Goal: Task Accomplishment & Management: Manage account settings

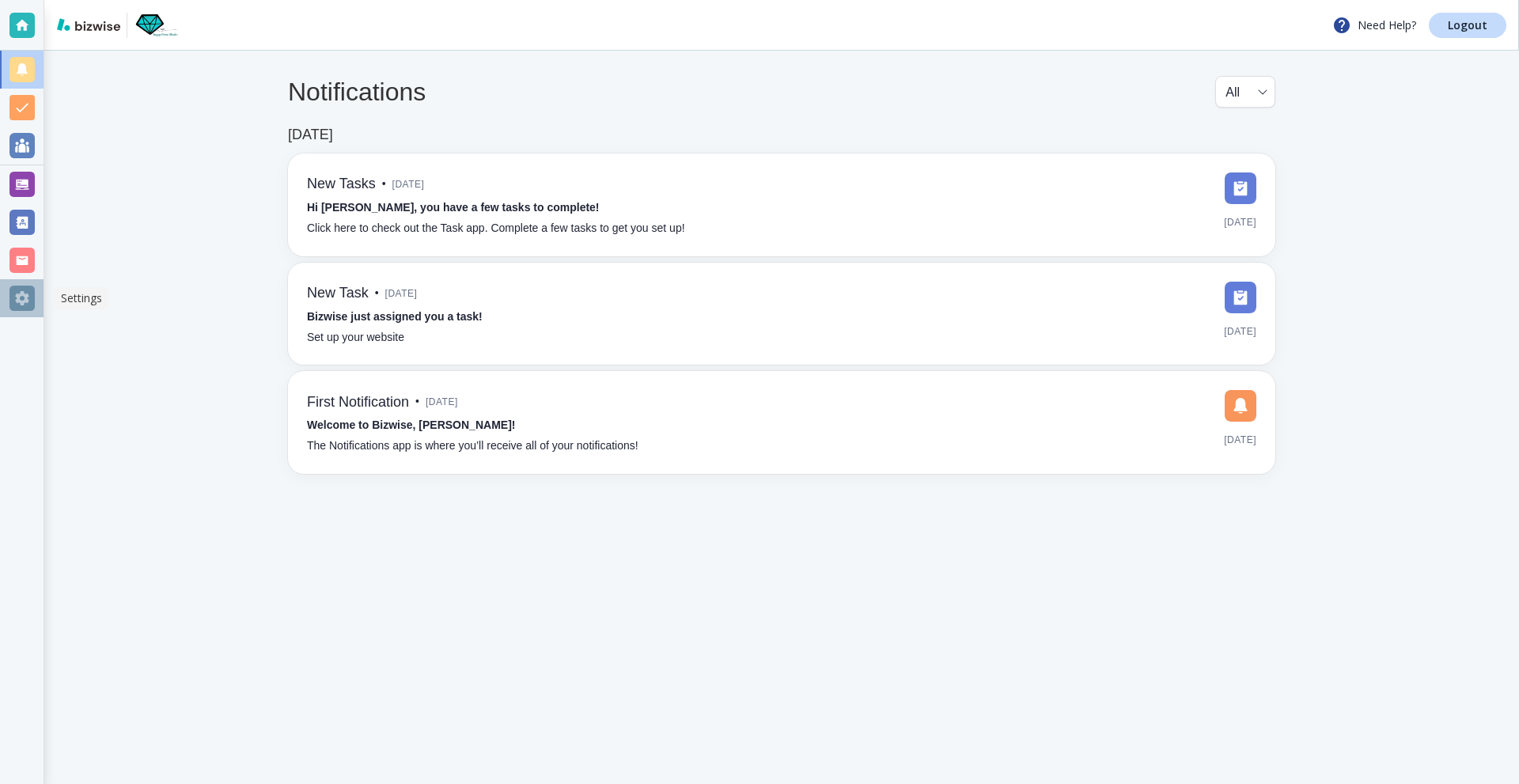
click at [23, 297] on div at bounding box center [22, 298] width 25 height 25
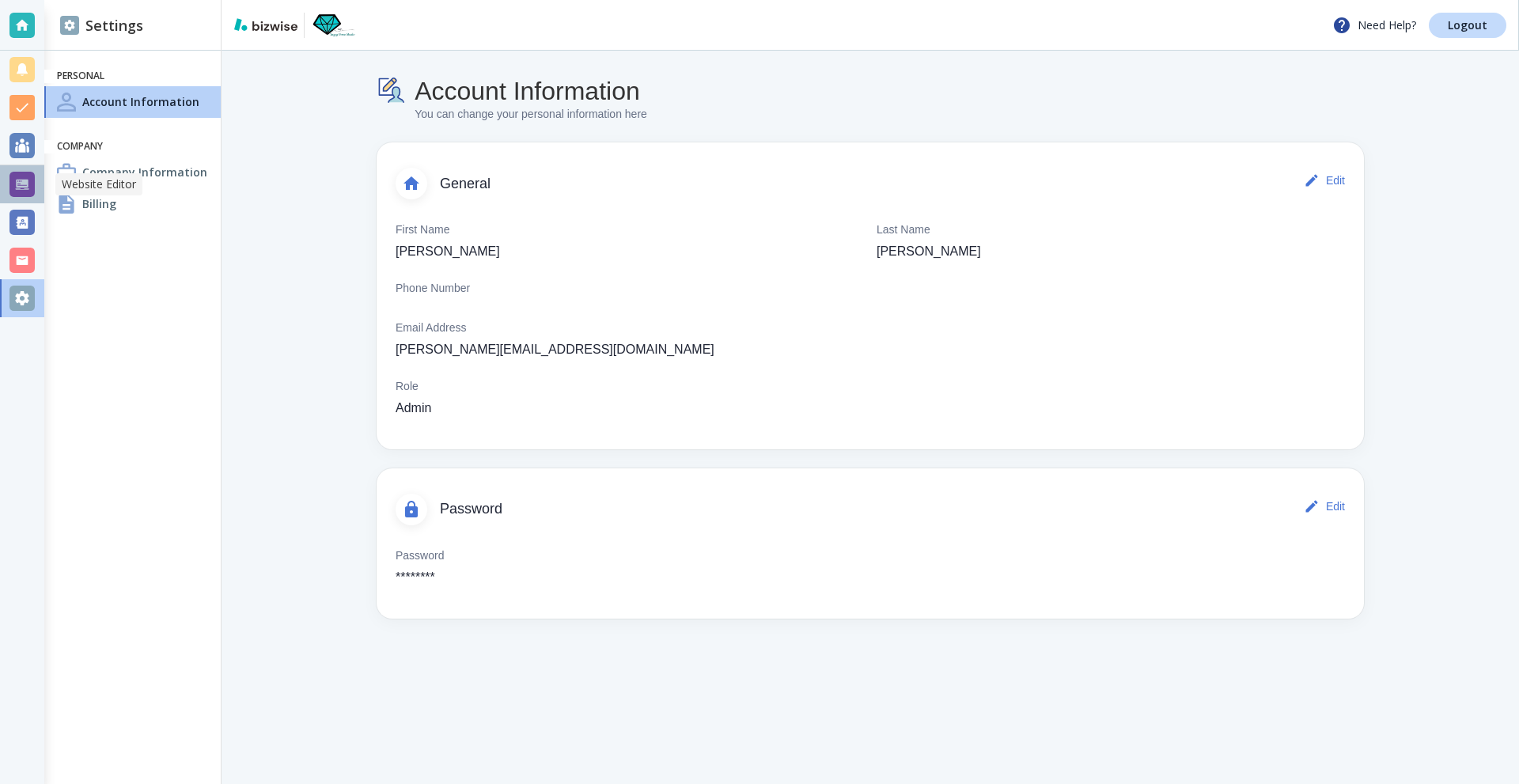
click at [20, 189] on div at bounding box center [22, 184] width 25 height 25
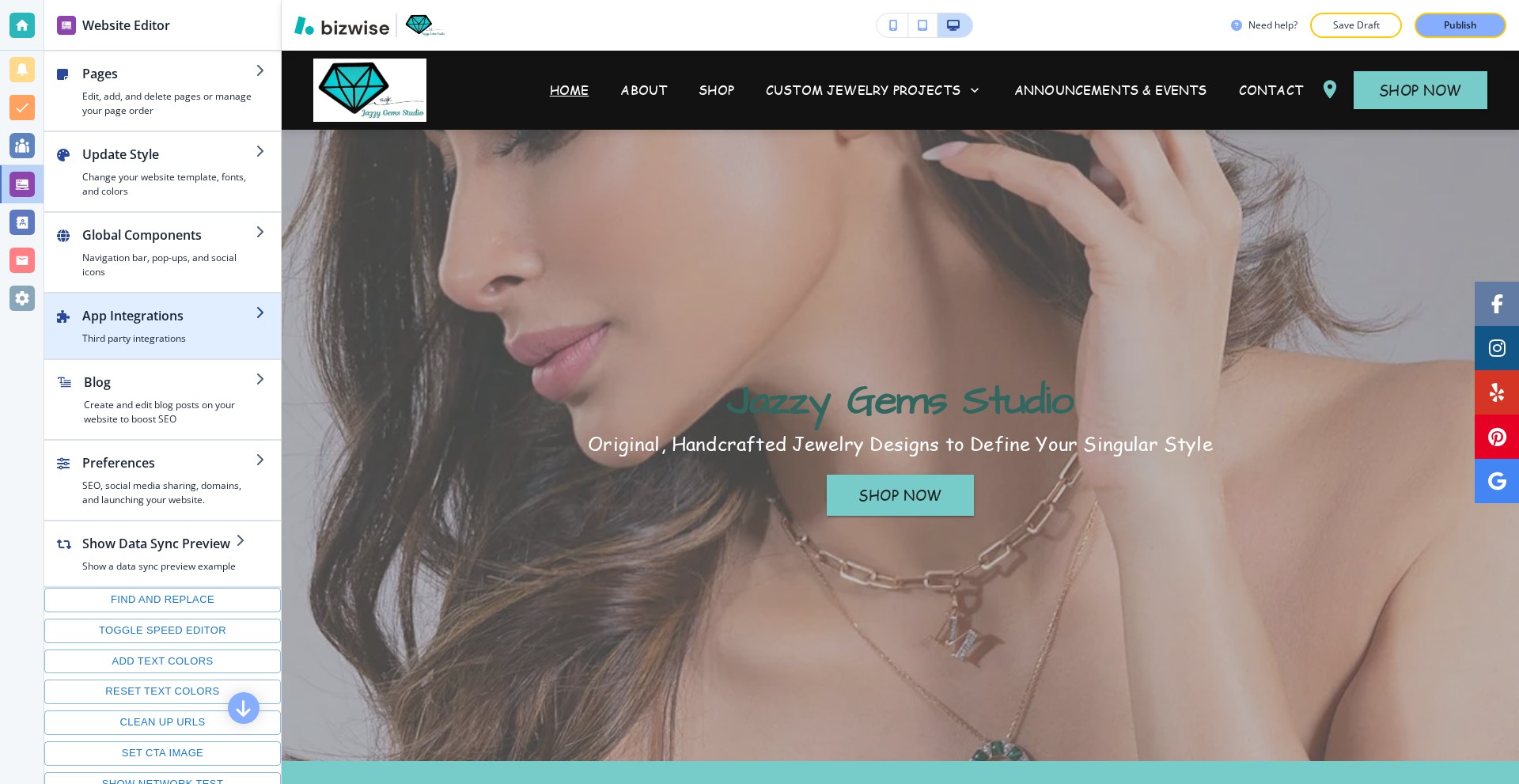
click at [202, 317] on h2 "App Integrations" at bounding box center [169, 316] width 173 height 19
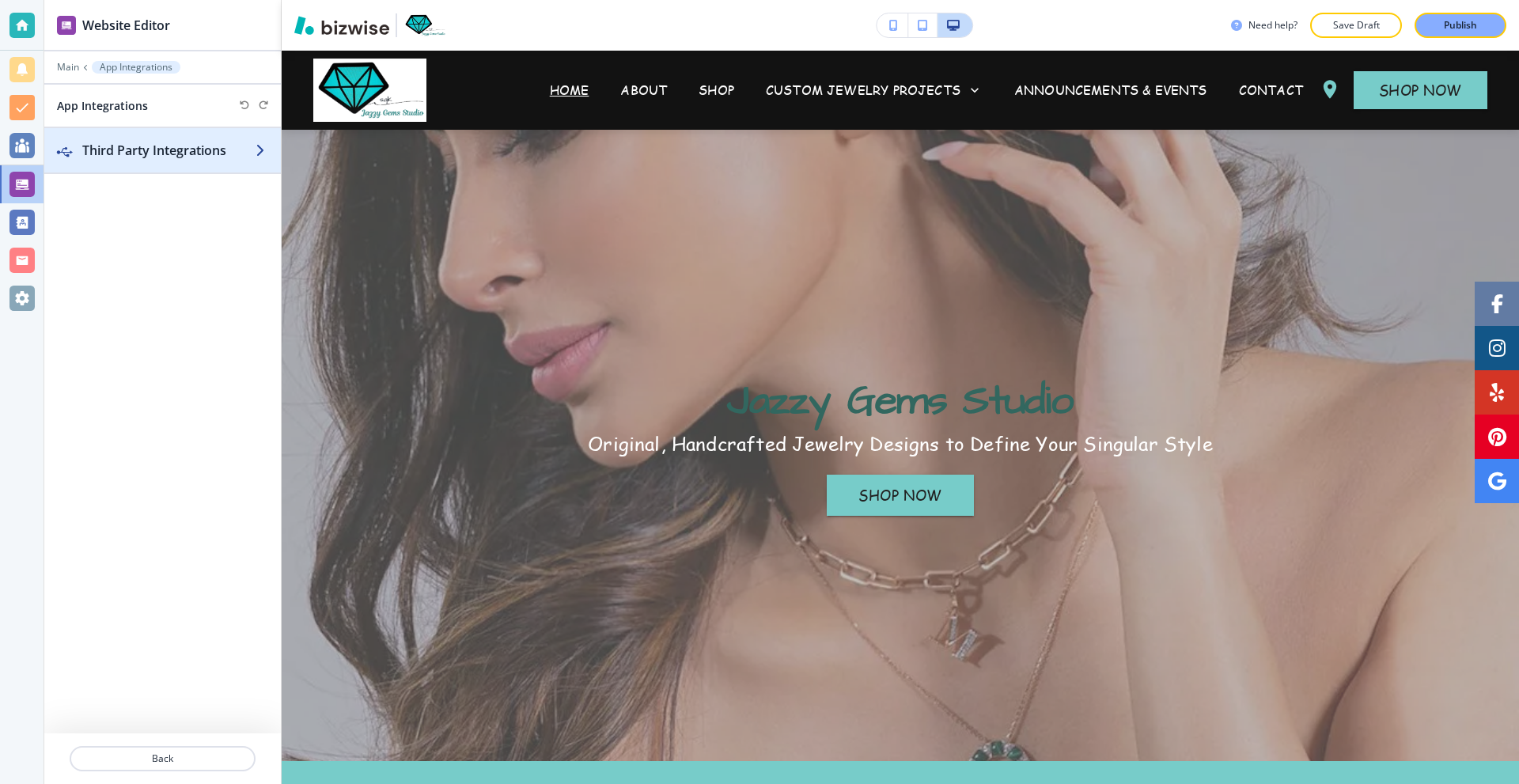
click at [184, 159] on div "button" at bounding box center [162, 165] width 237 height 12
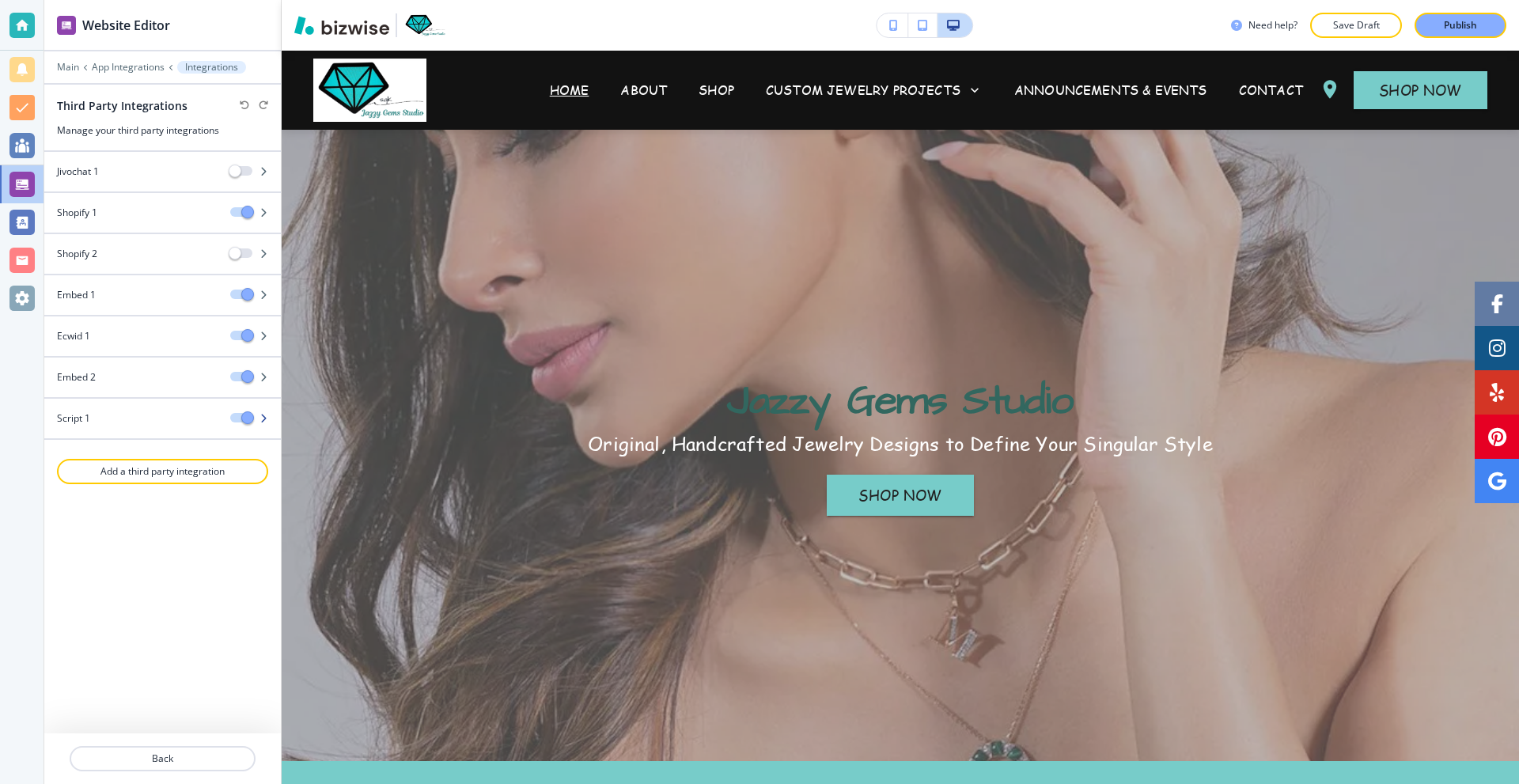
click at [124, 416] on div "Script 1" at bounding box center [131, 418] width 173 height 14
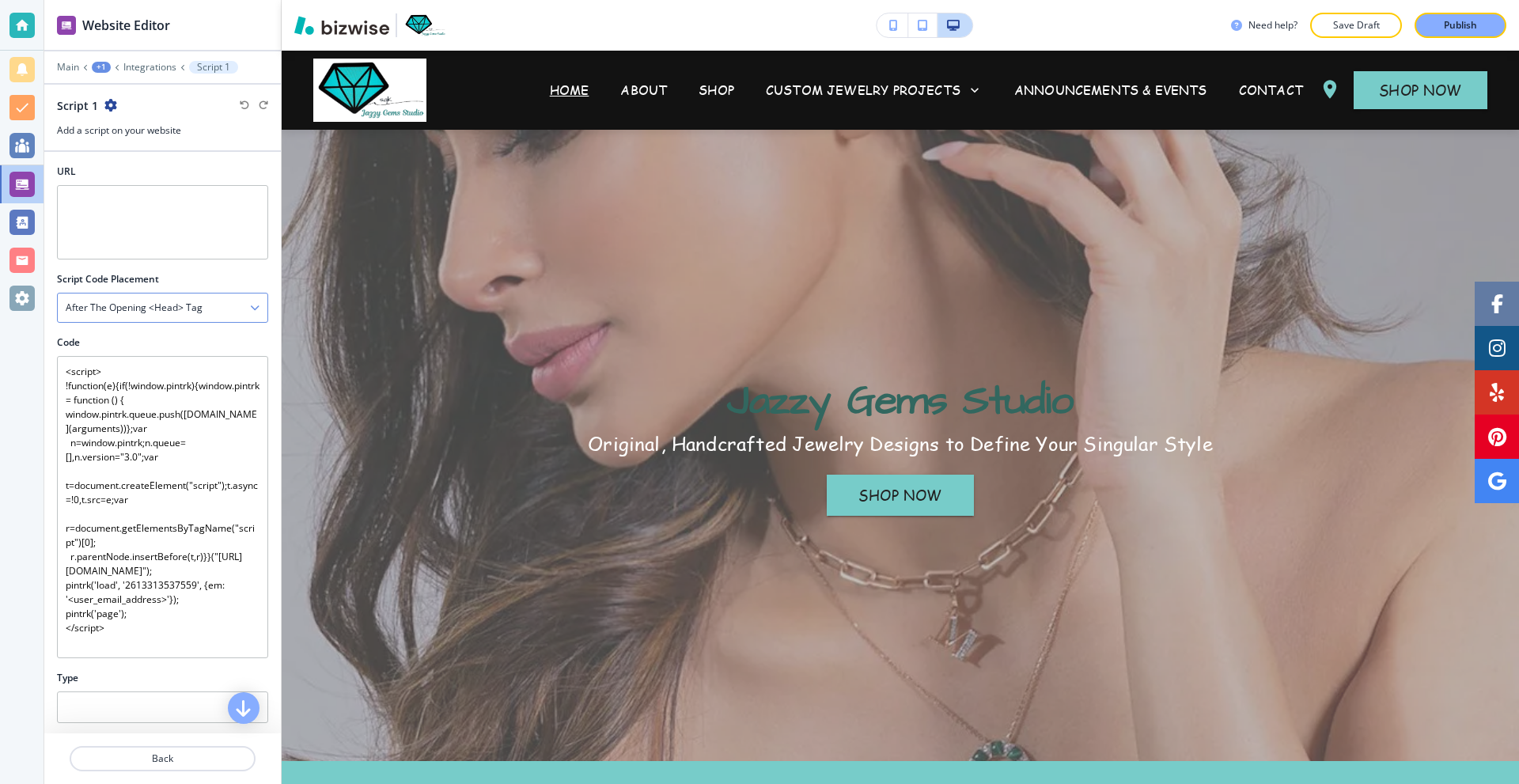
click at [172, 304] on h4 "After the opening <head> tag" at bounding box center [134, 307] width 137 height 14
click at [200, 306] on h4 "After the opening <head> tag" at bounding box center [134, 307] width 137 height 14
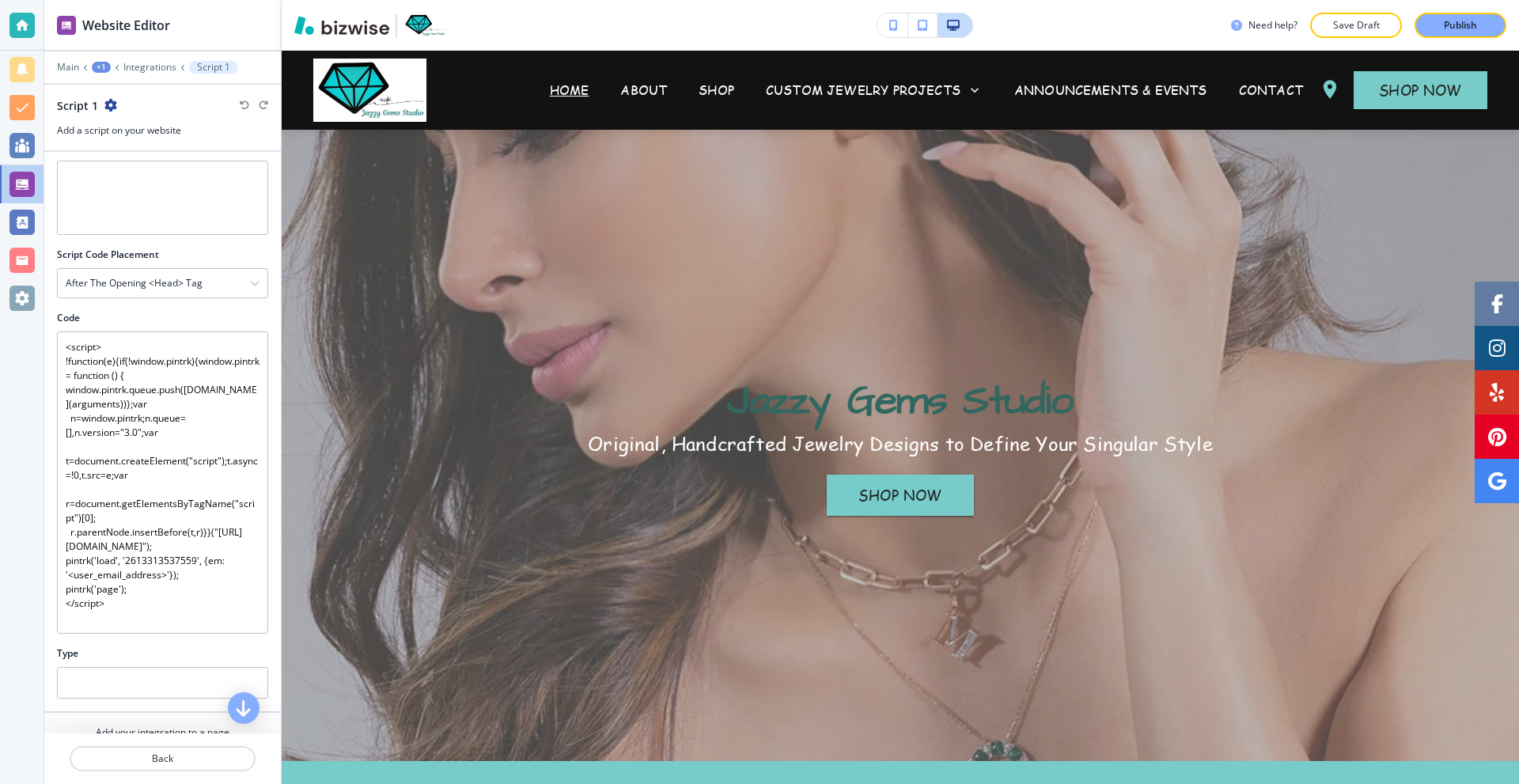
scroll to position [82, 0]
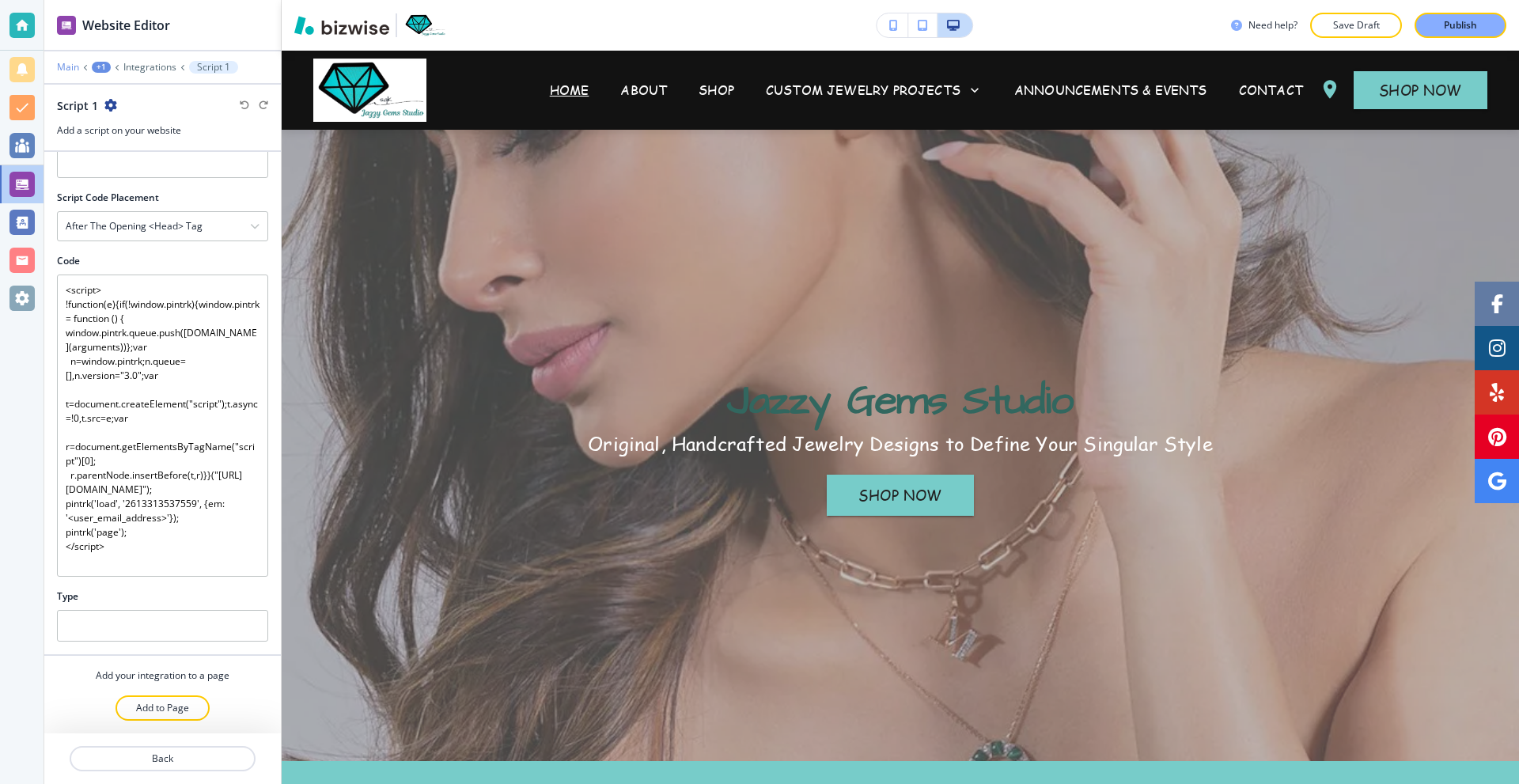
click at [74, 63] on p "Main" at bounding box center [67, 67] width 22 height 12
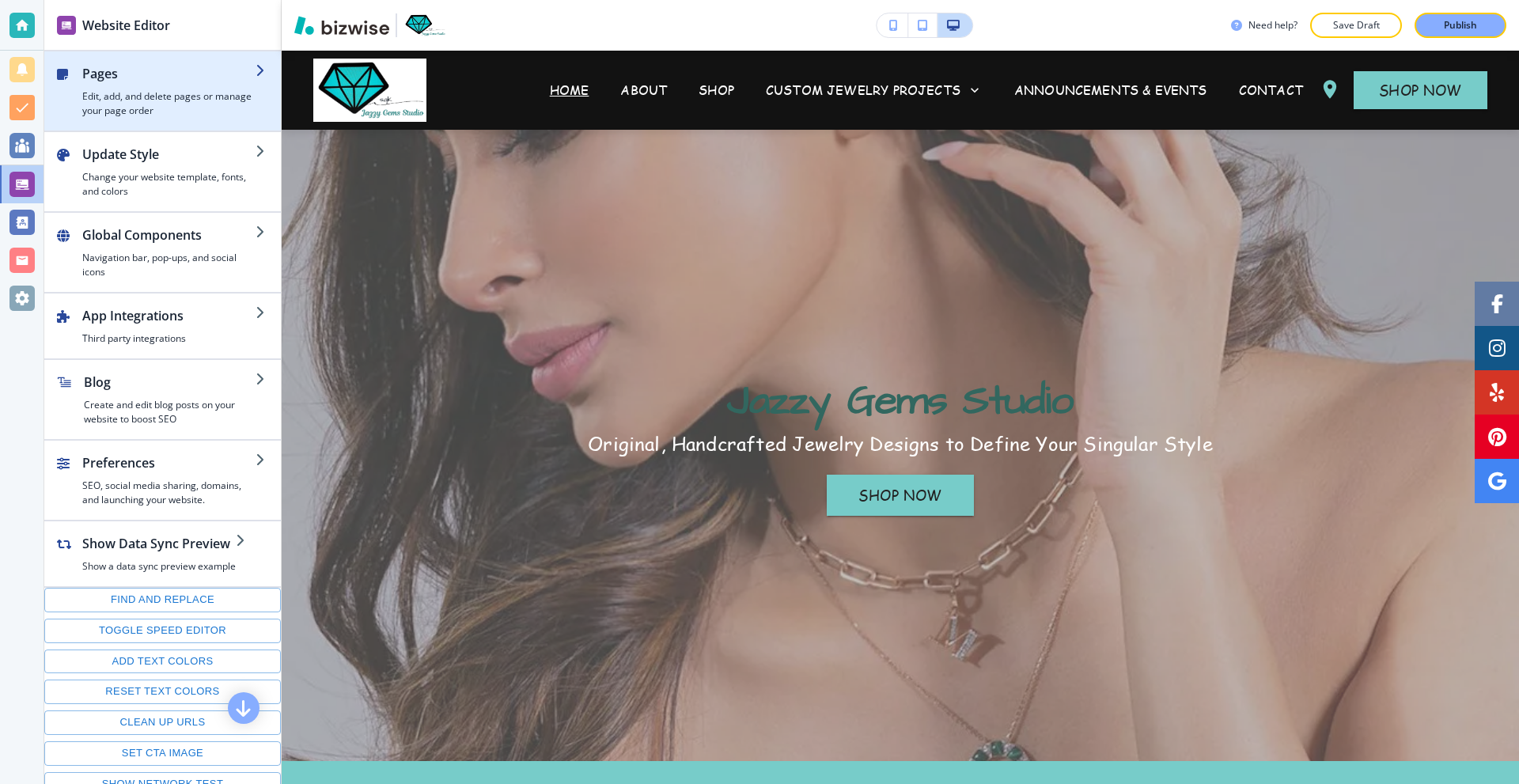
click at [153, 97] on h4 "Edit, add, and delete pages or manage your page order" at bounding box center [169, 104] width 173 height 29
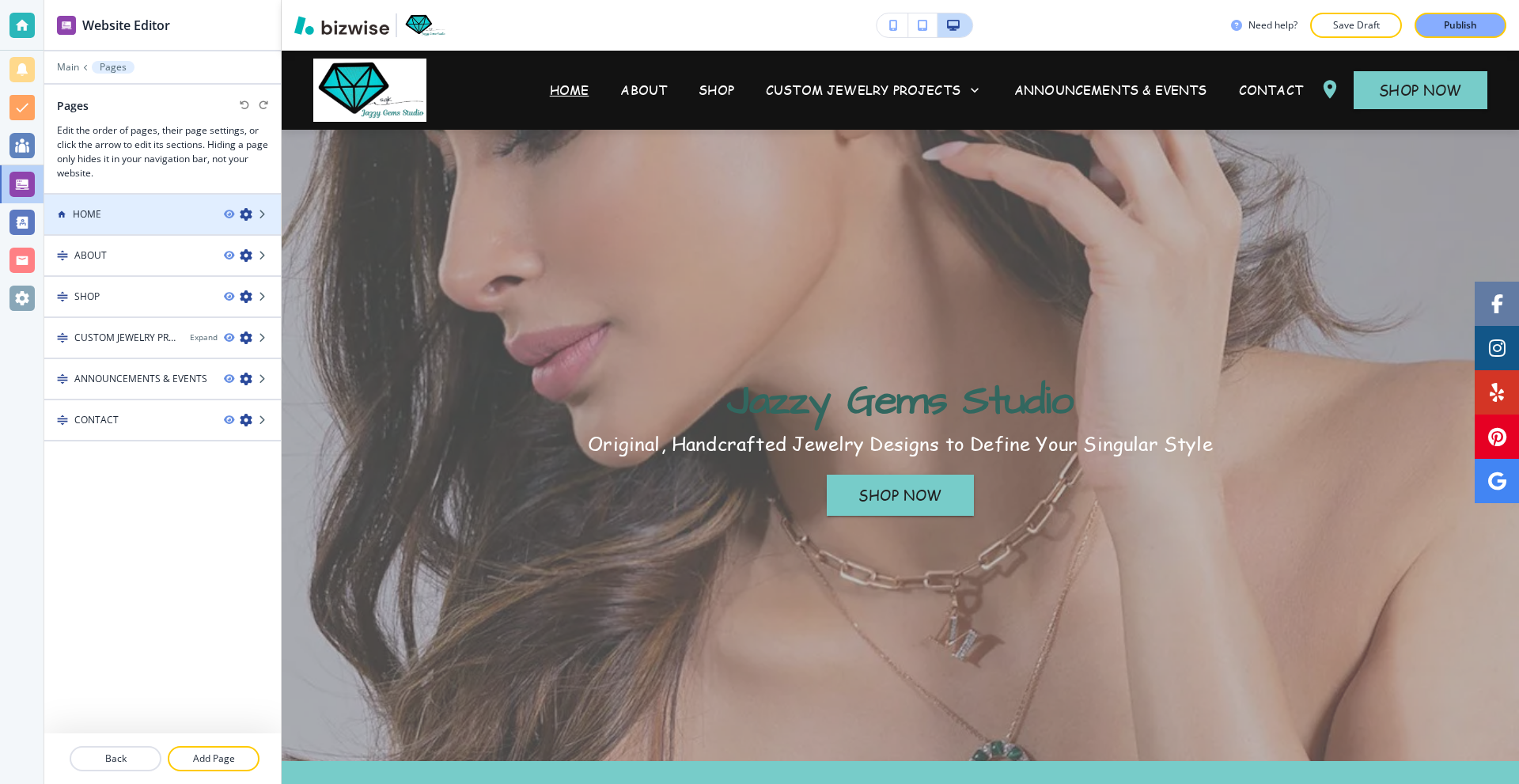
click at [161, 212] on div "HOME" at bounding box center [128, 214] width 167 height 14
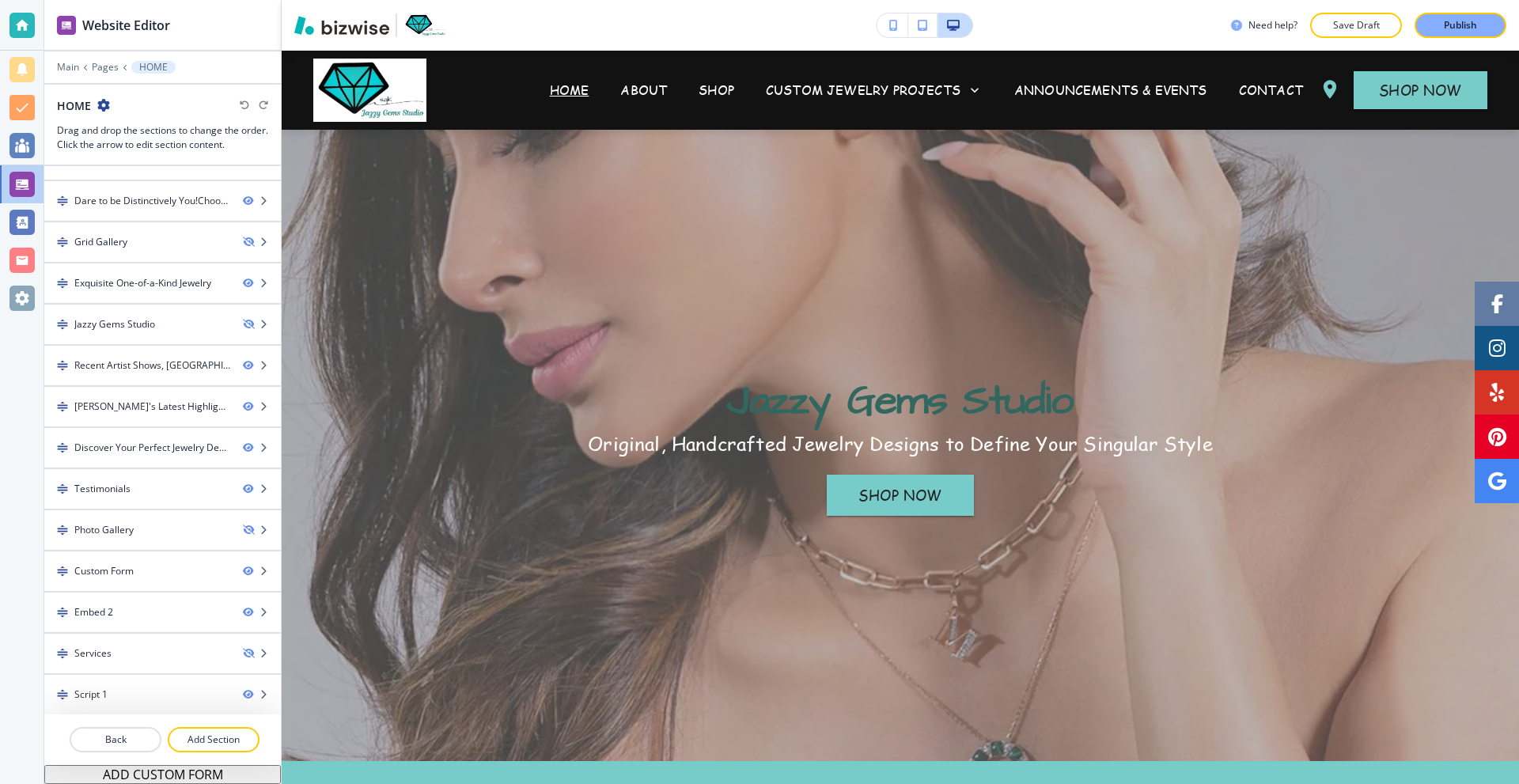
scroll to position [28, 0]
click at [132, 677] on div at bounding box center [162, 678] width 237 height 12
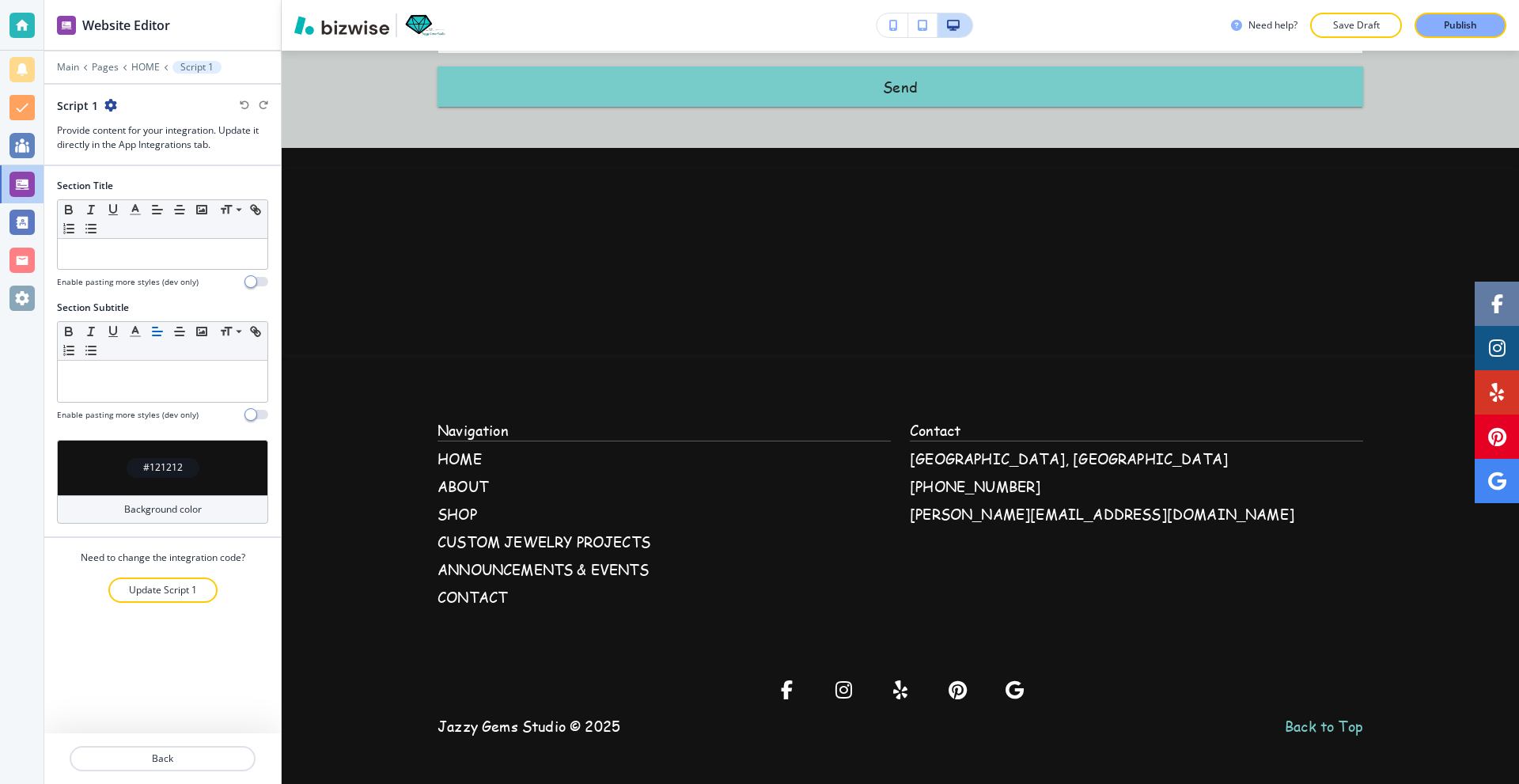
scroll to position [6283, 0]
click at [177, 587] on p "Update Script 1" at bounding box center [162, 590] width 68 height 14
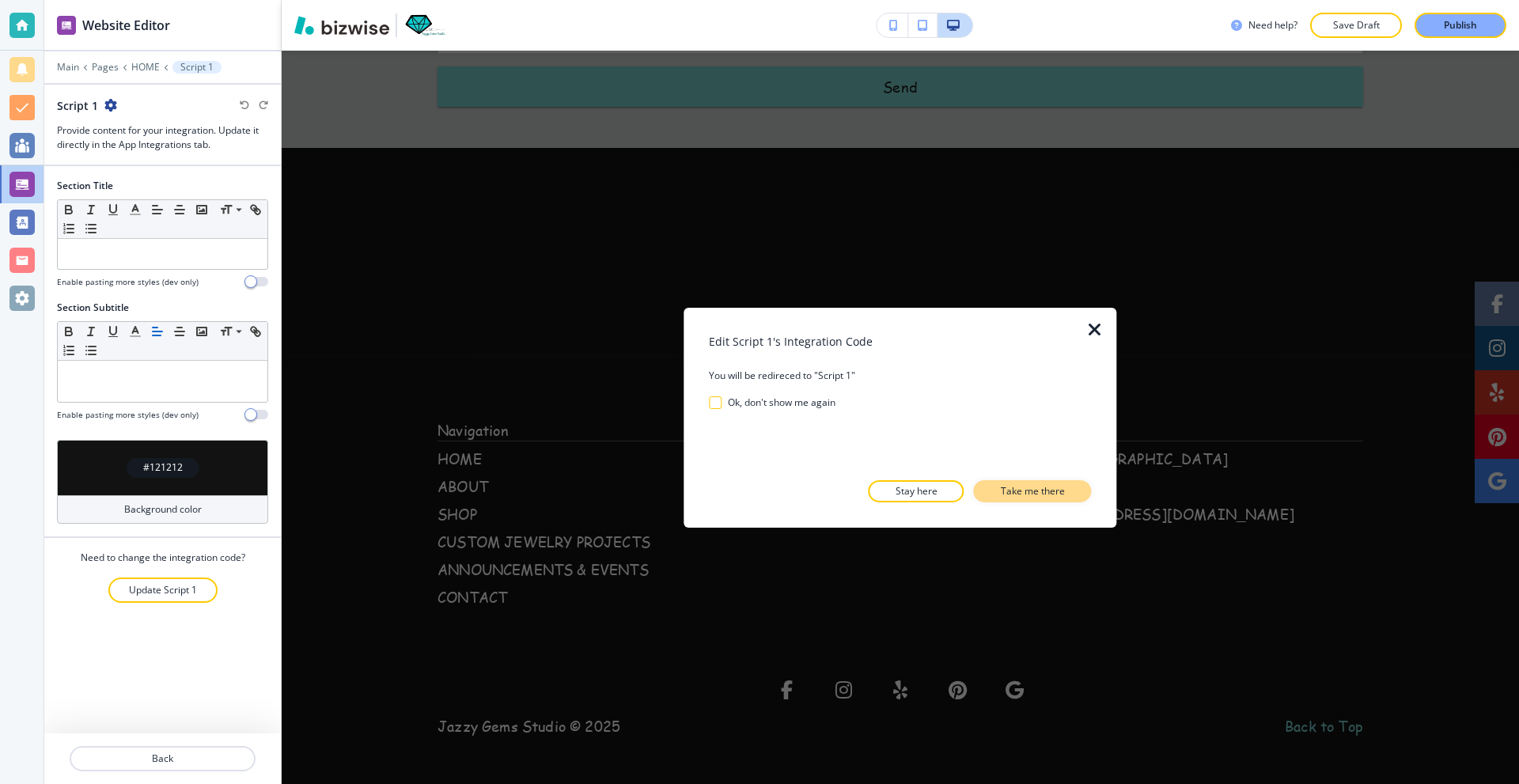
click at [1058, 492] on p "Take me there" at bounding box center [1033, 491] width 64 height 14
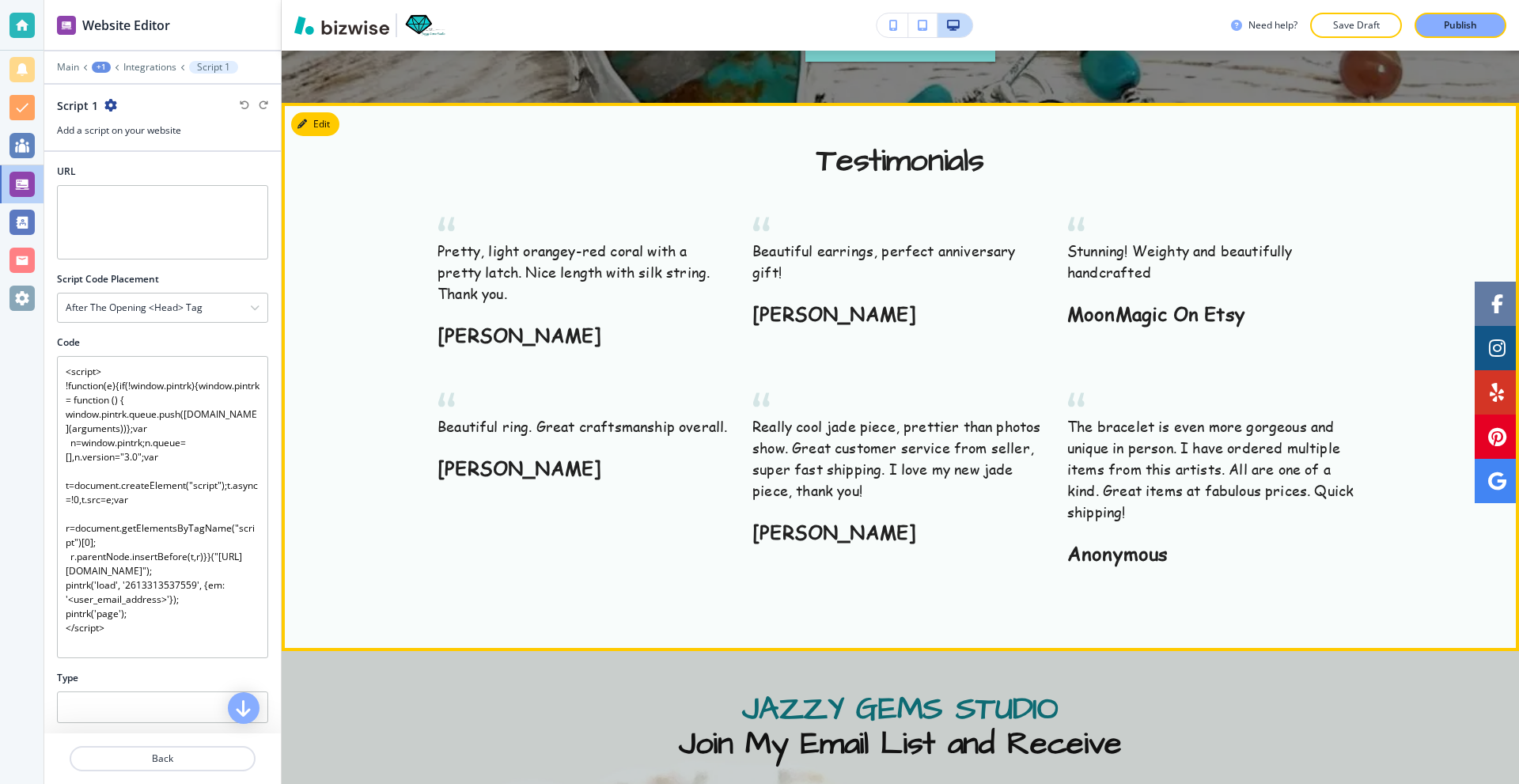
scroll to position [5412, 0]
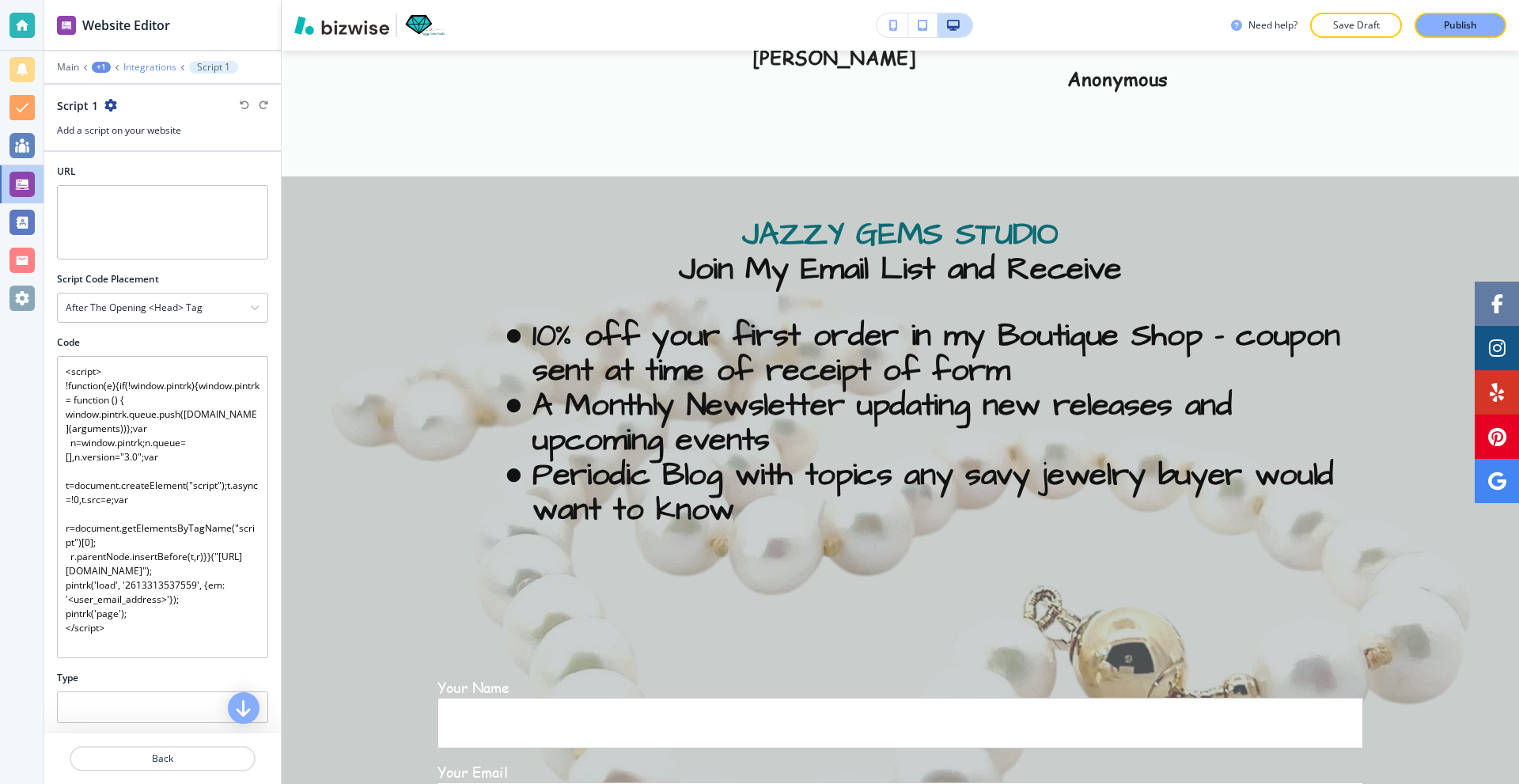
click at [153, 69] on p "Integrations" at bounding box center [149, 67] width 53 height 12
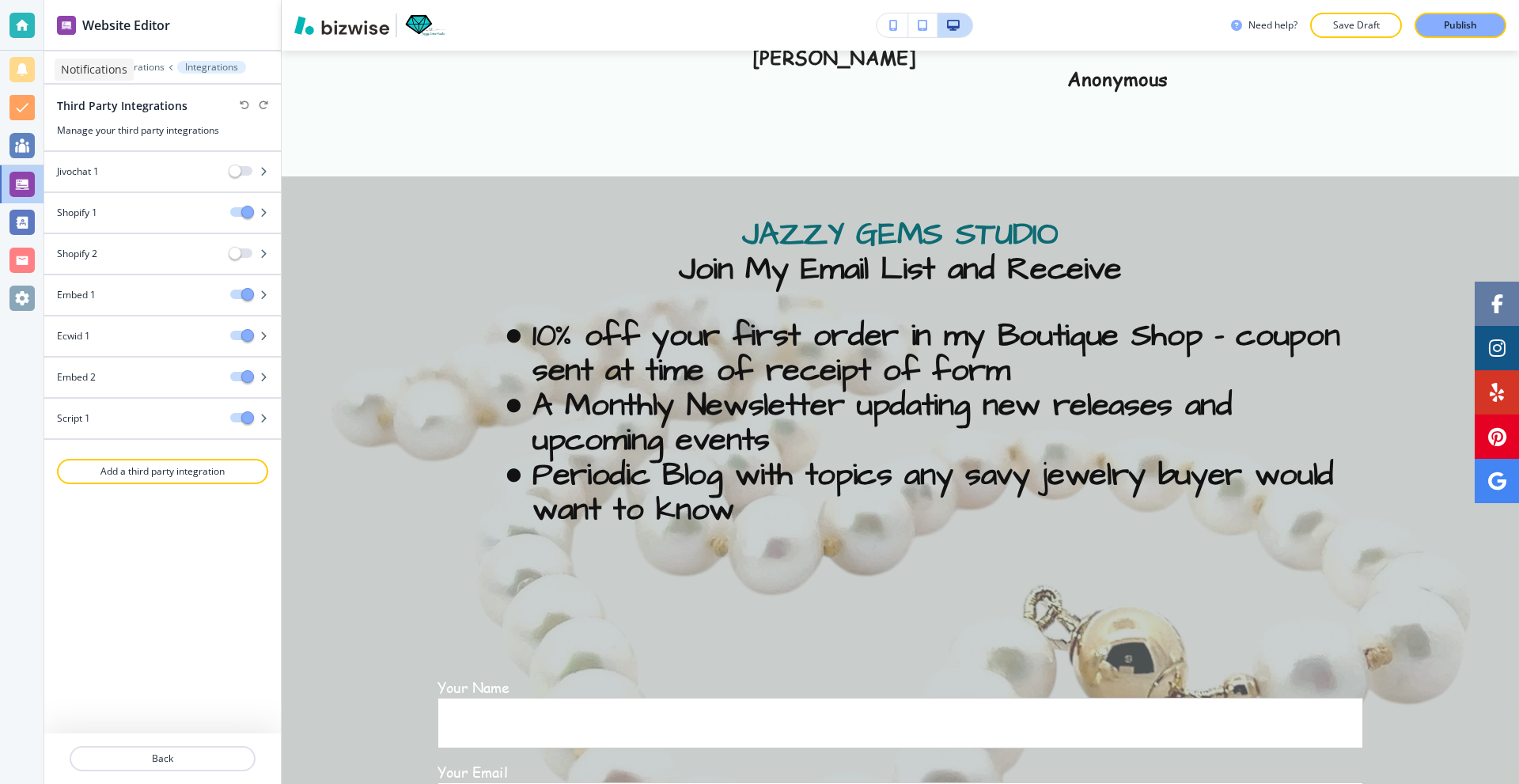
click at [56, 64] on div "Notifications" at bounding box center [94, 69] width 79 height 22
click at [68, 66] on p "Main" at bounding box center [67, 67] width 22 height 12
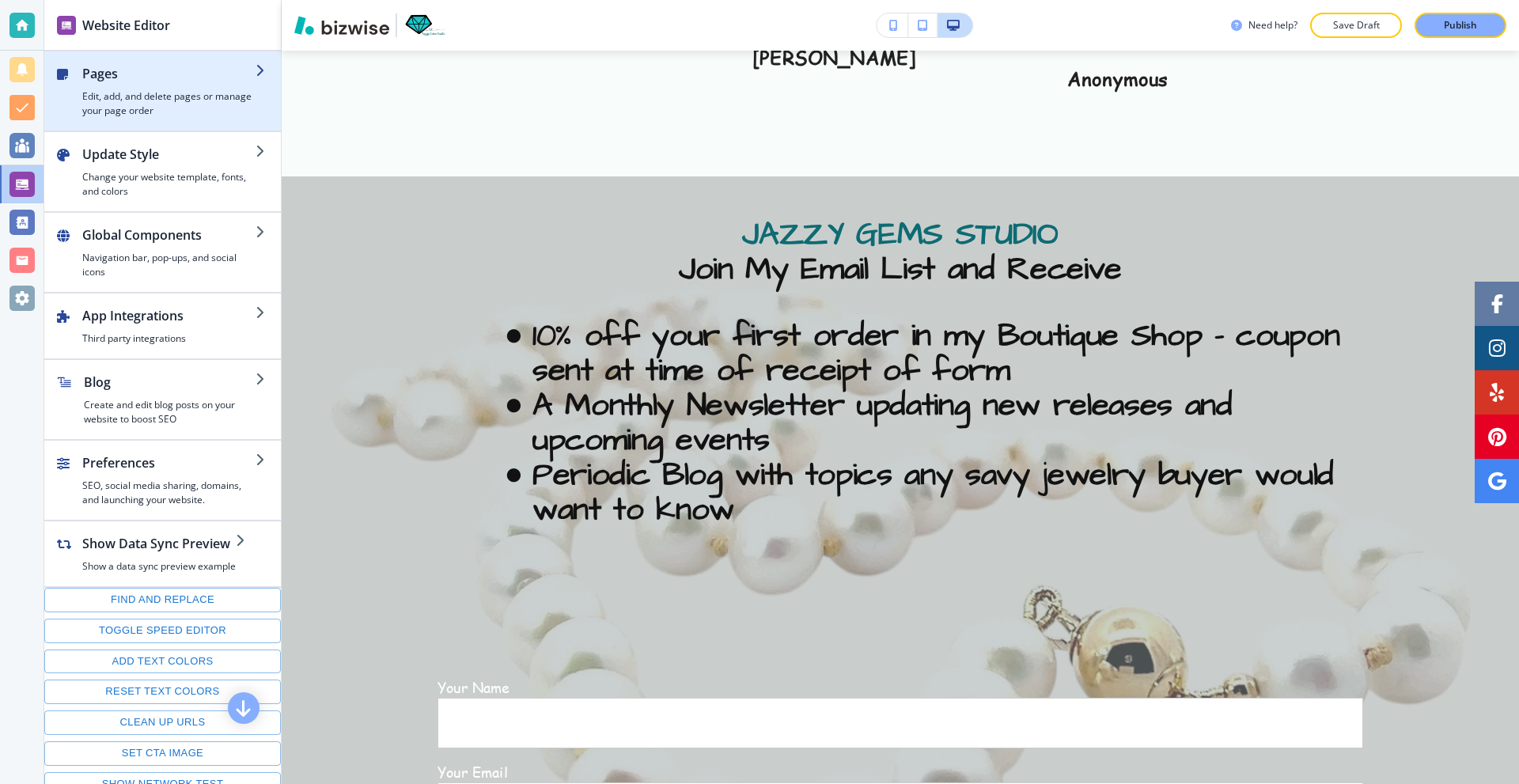
click at [112, 109] on h4 "Edit, add, and delete pages or manage your page order" at bounding box center [169, 104] width 173 height 29
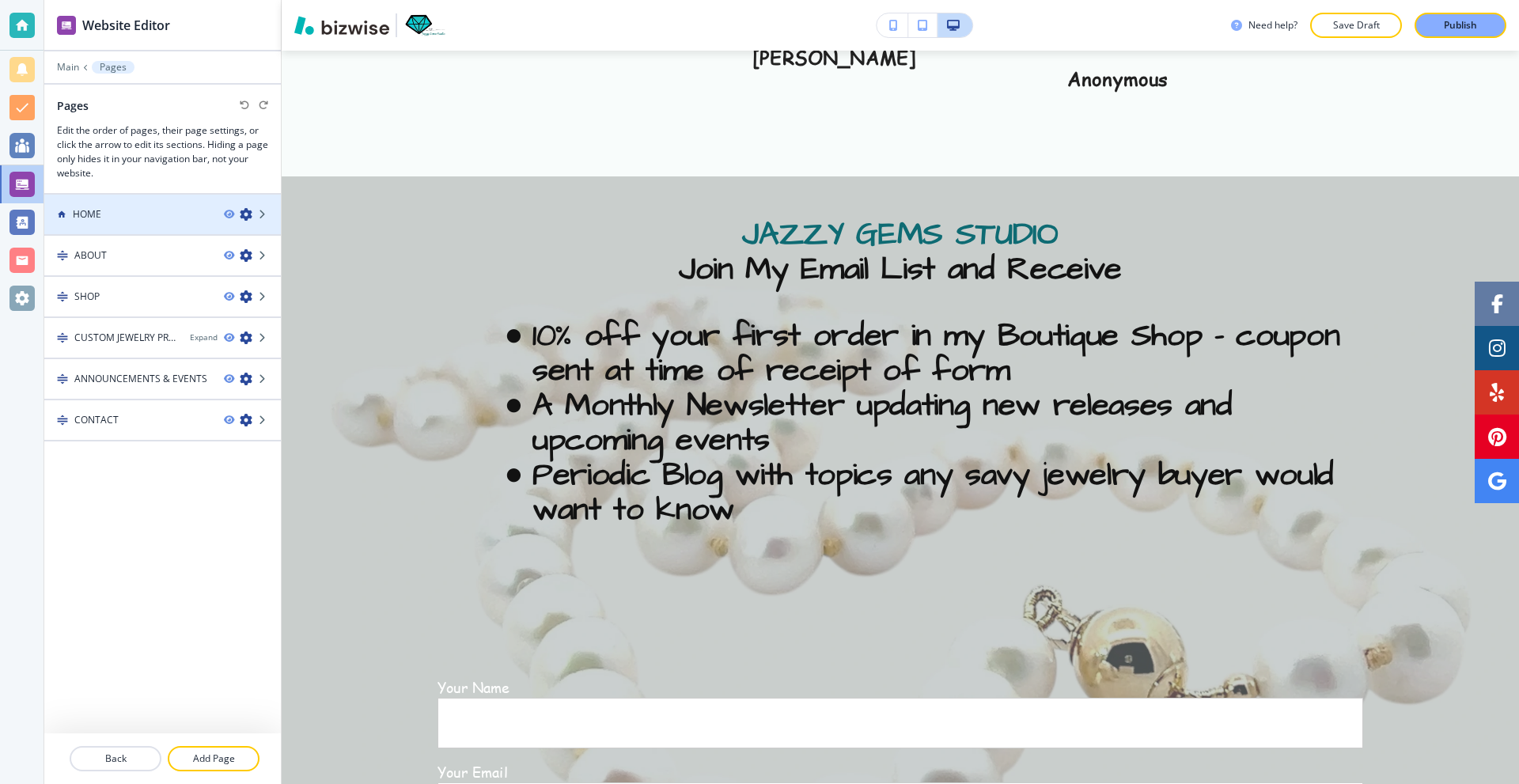
click at [160, 222] on div at bounding box center [162, 227] width 237 height 12
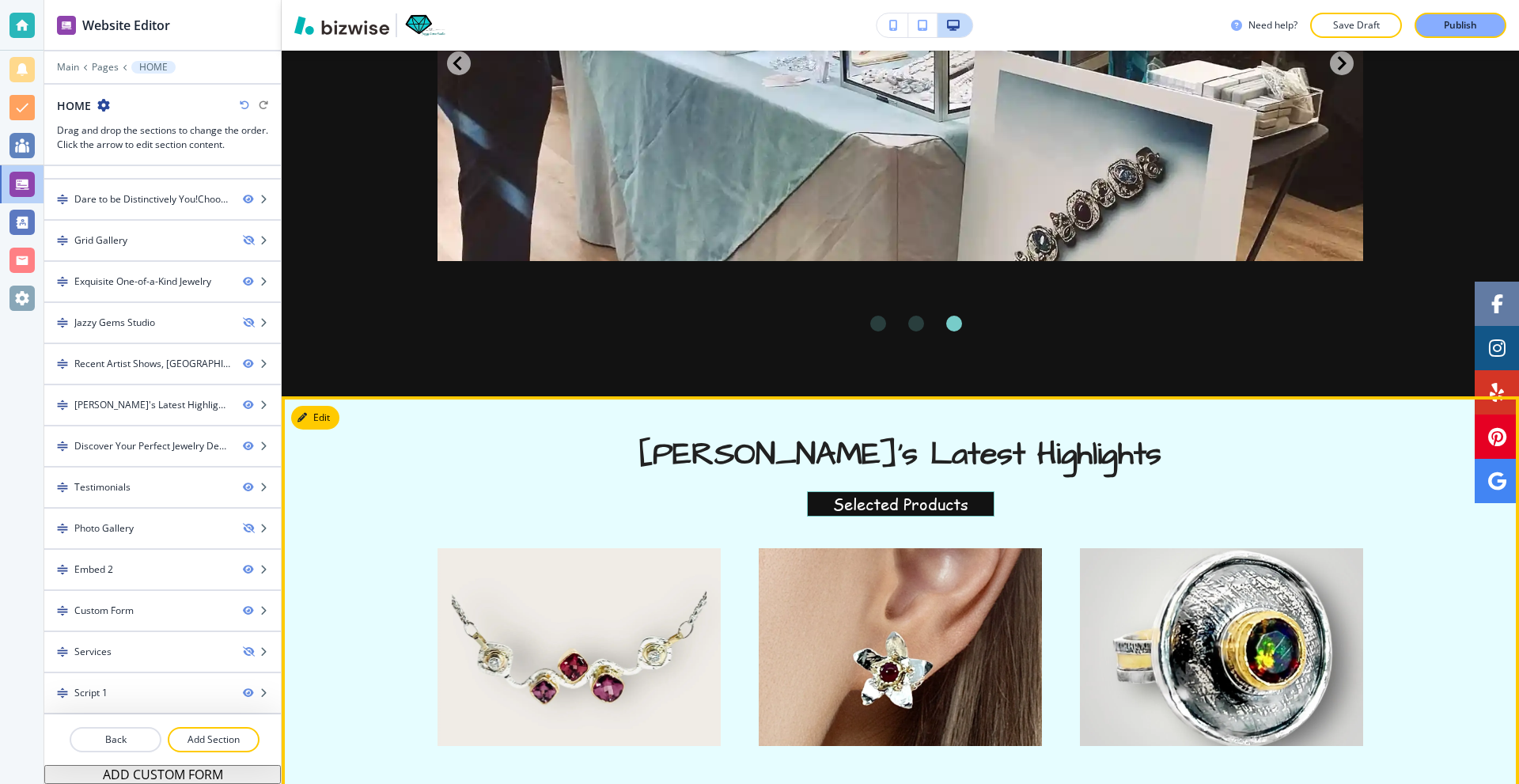
scroll to position [3589, 0]
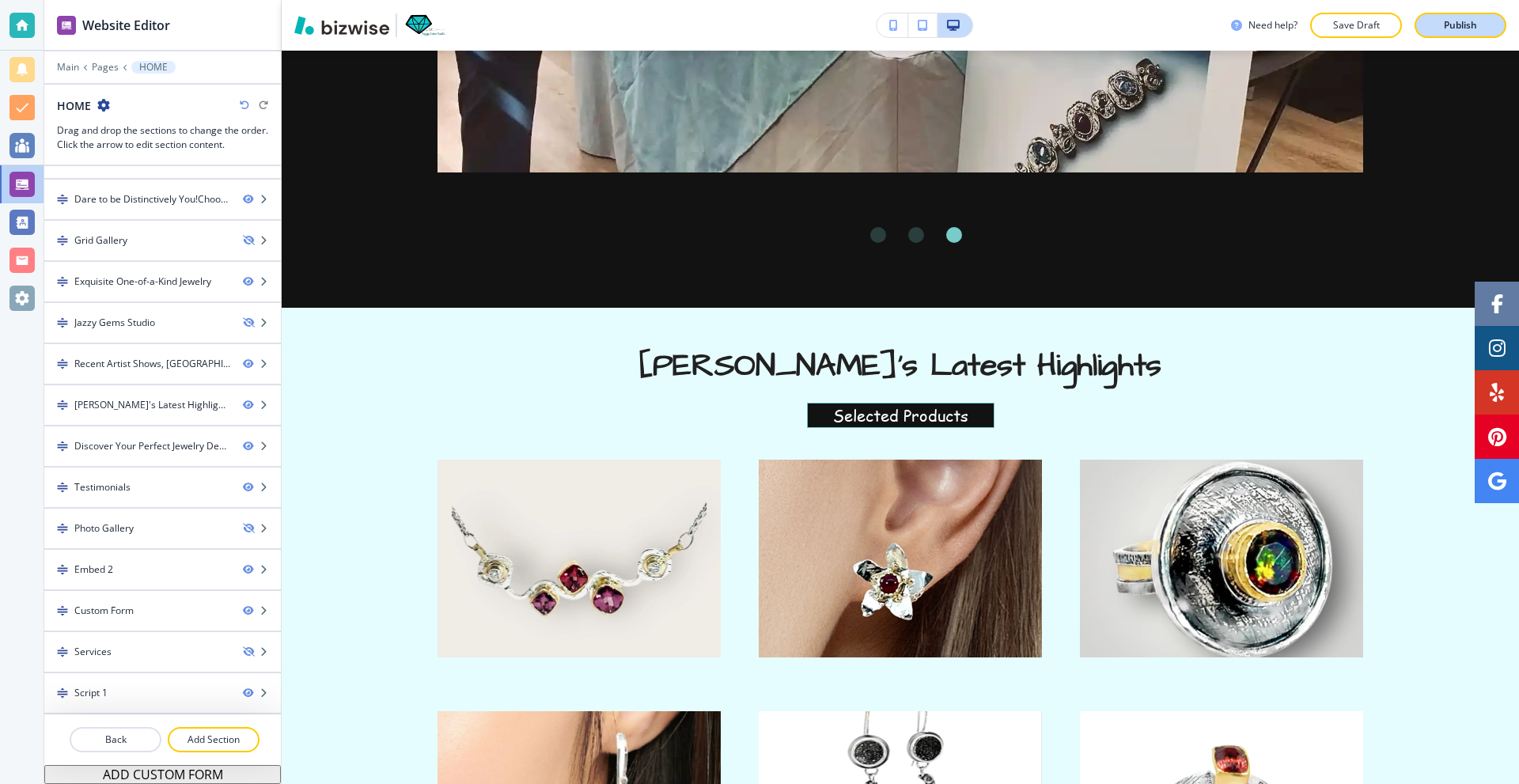
click at [1437, 21] on div "Publish" at bounding box center [1460, 25] width 51 height 14
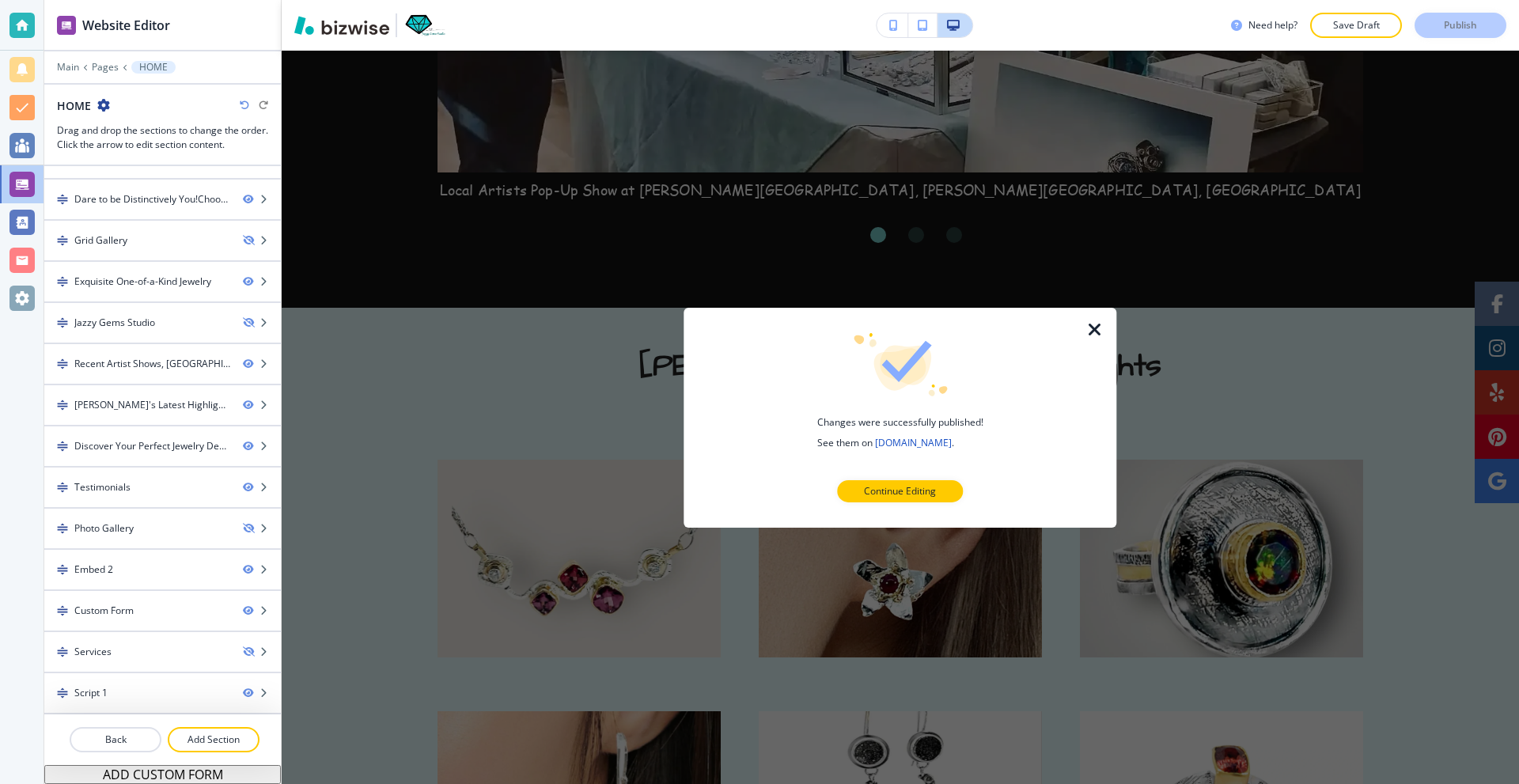
click at [1091, 320] on icon "button" at bounding box center [1095, 330] width 19 height 19
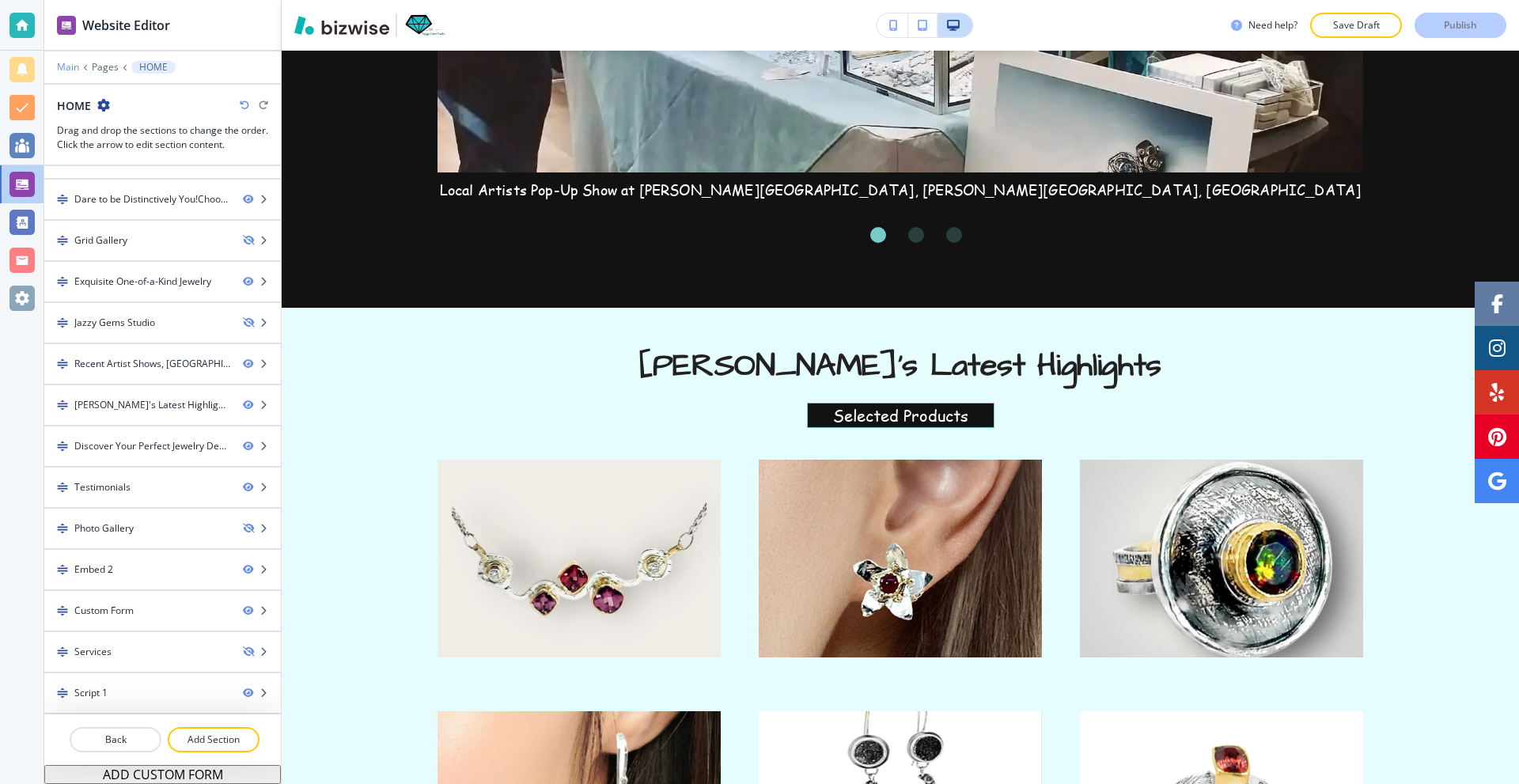
click at [69, 63] on p "Main" at bounding box center [67, 67] width 22 height 12
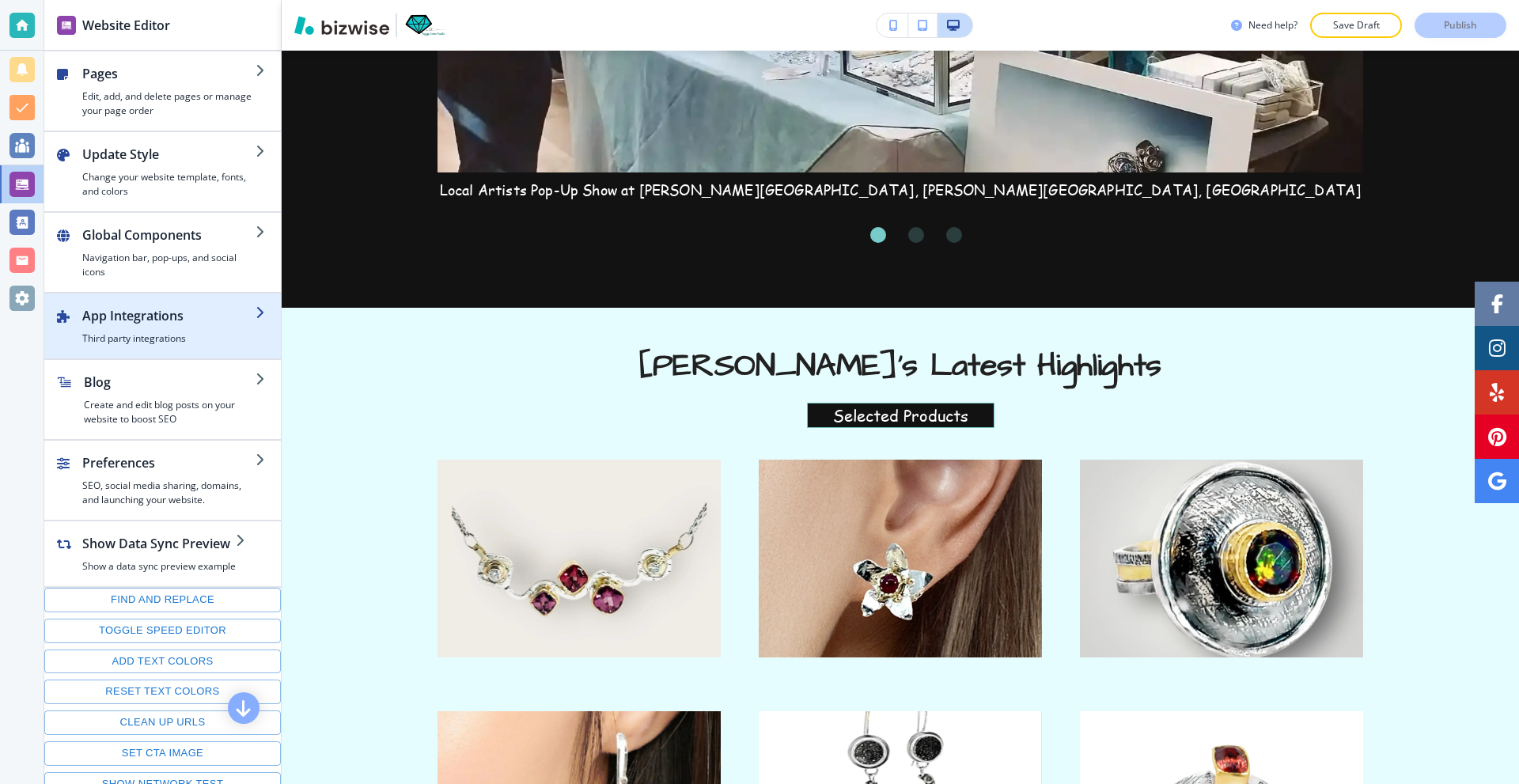
click at [162, 338] on h4 "Third party integrations" at bounding box center [169, 338] width 173 height 14
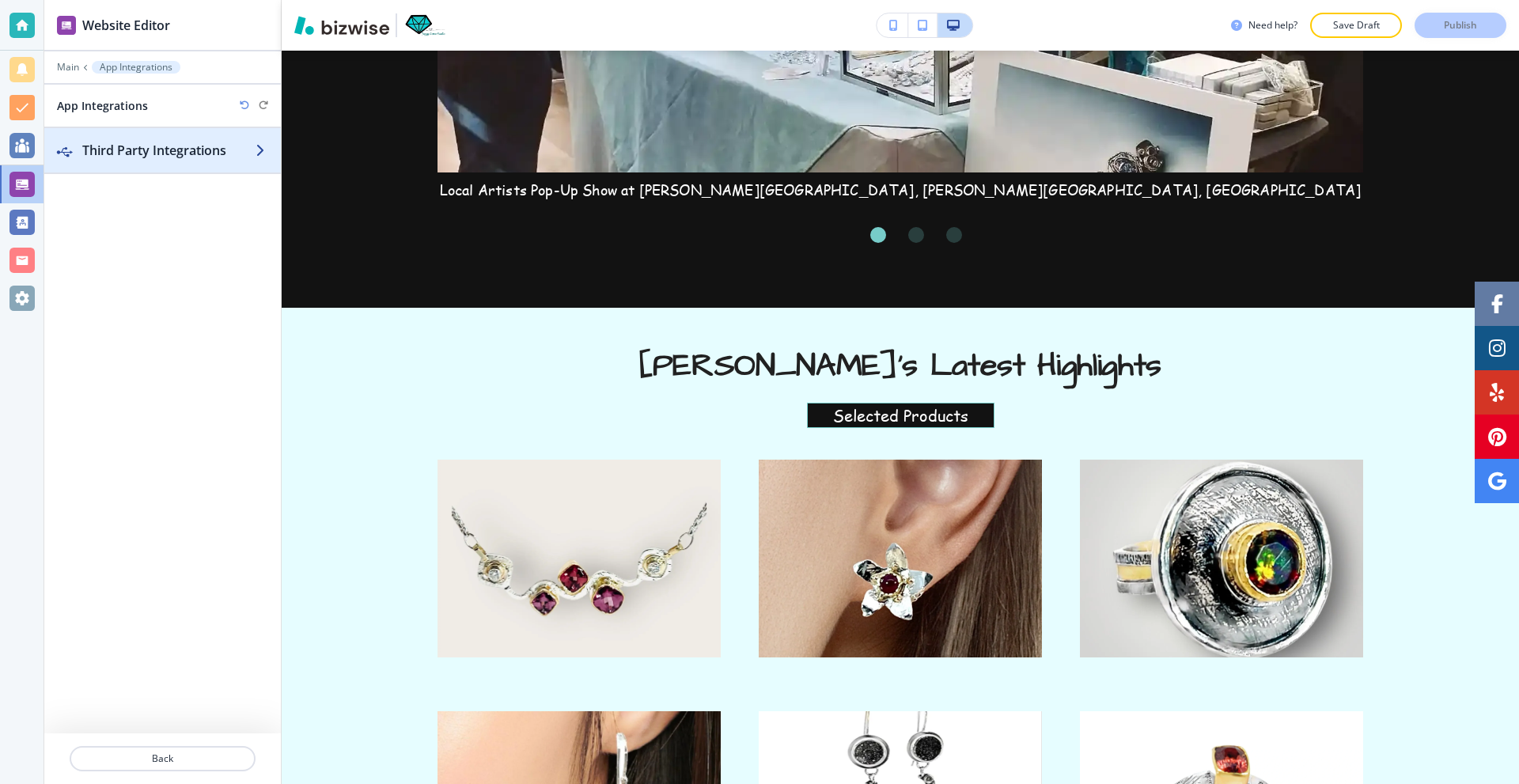
click at [146, 167] on div "button" at bounding box center [162, 165] width 237 height 12
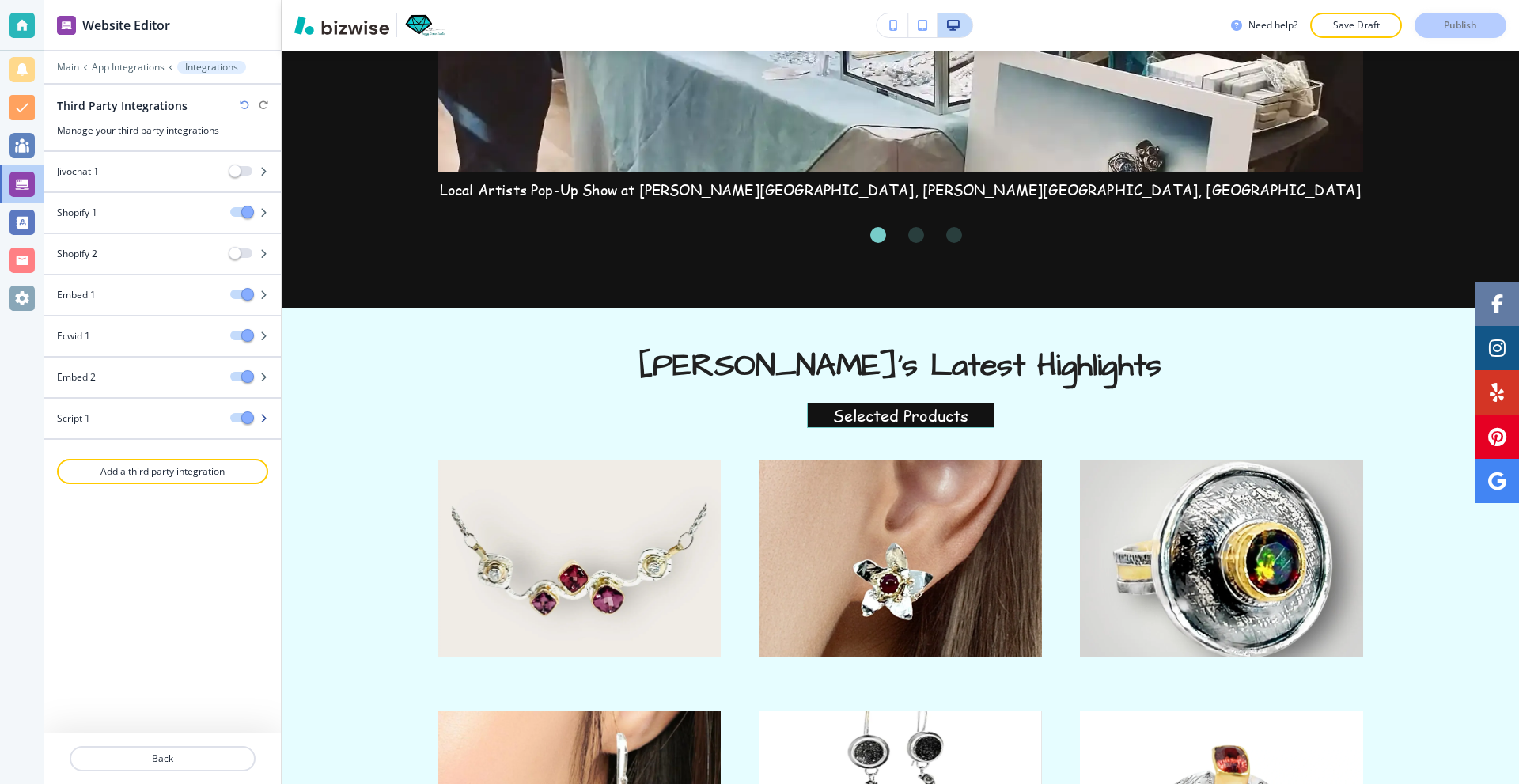
click at [127, 428] on div at bounding box center [162, 431] width 237 height 12
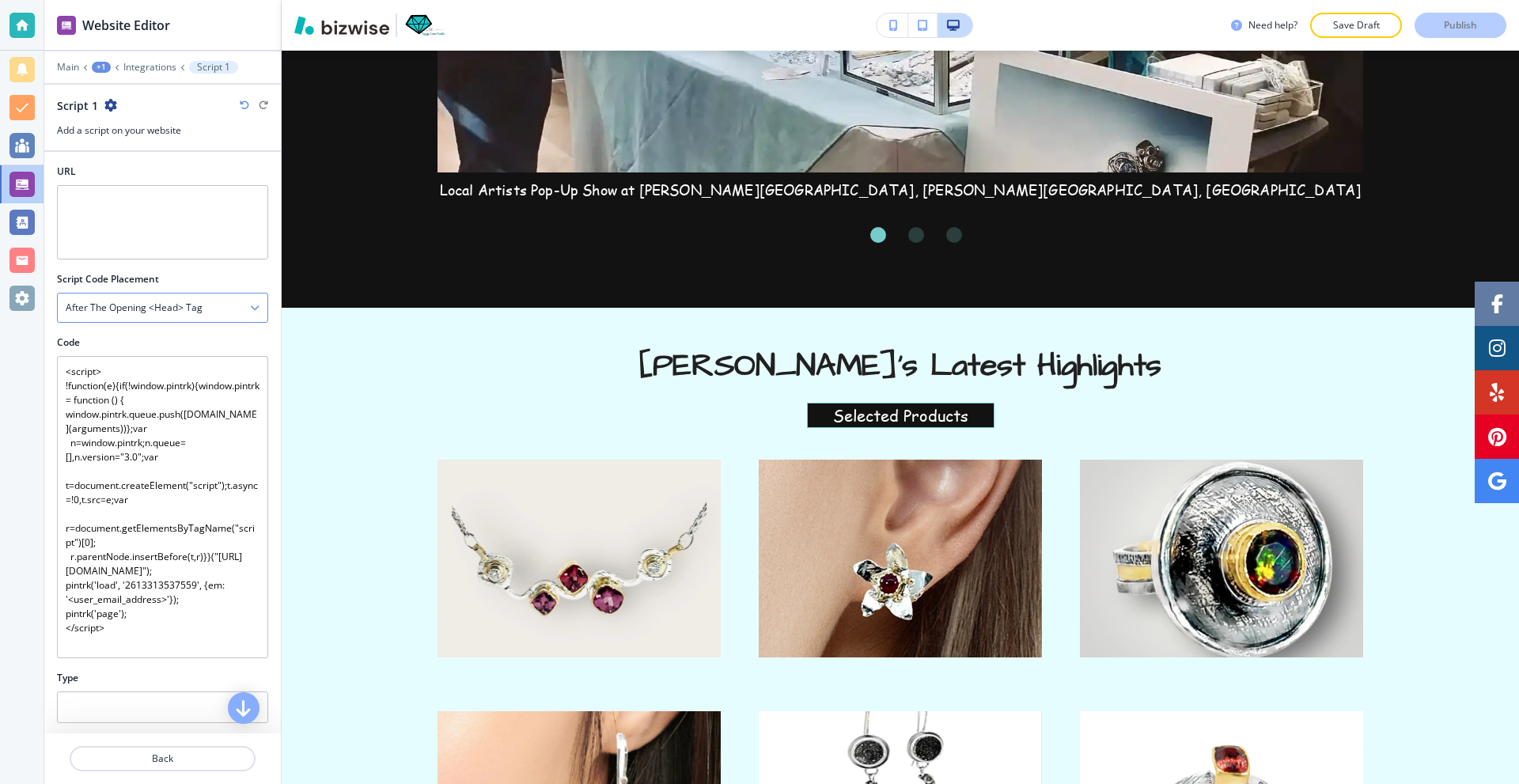
click at [250, 302] on button "button" at bounding box center [255, 307] width 10 height 12
click at [177, 371] on div "Before the closing </head> tag" at bounding box center [162, 362] width 210 height 27
click at [1444, 20] on p "Publish" at bounding box center [1460, 25] width 34 height 14
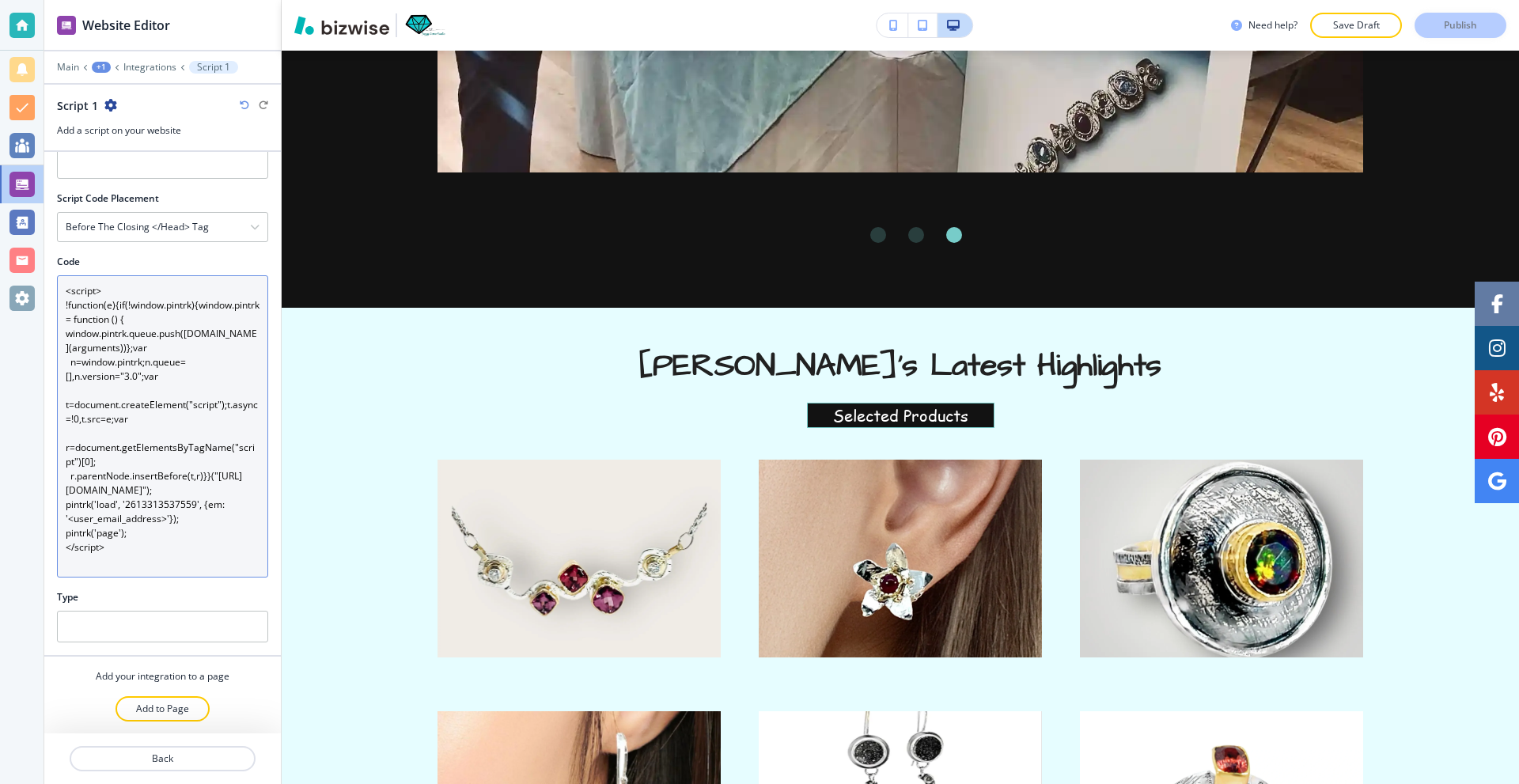
scroll to position [82, 0]
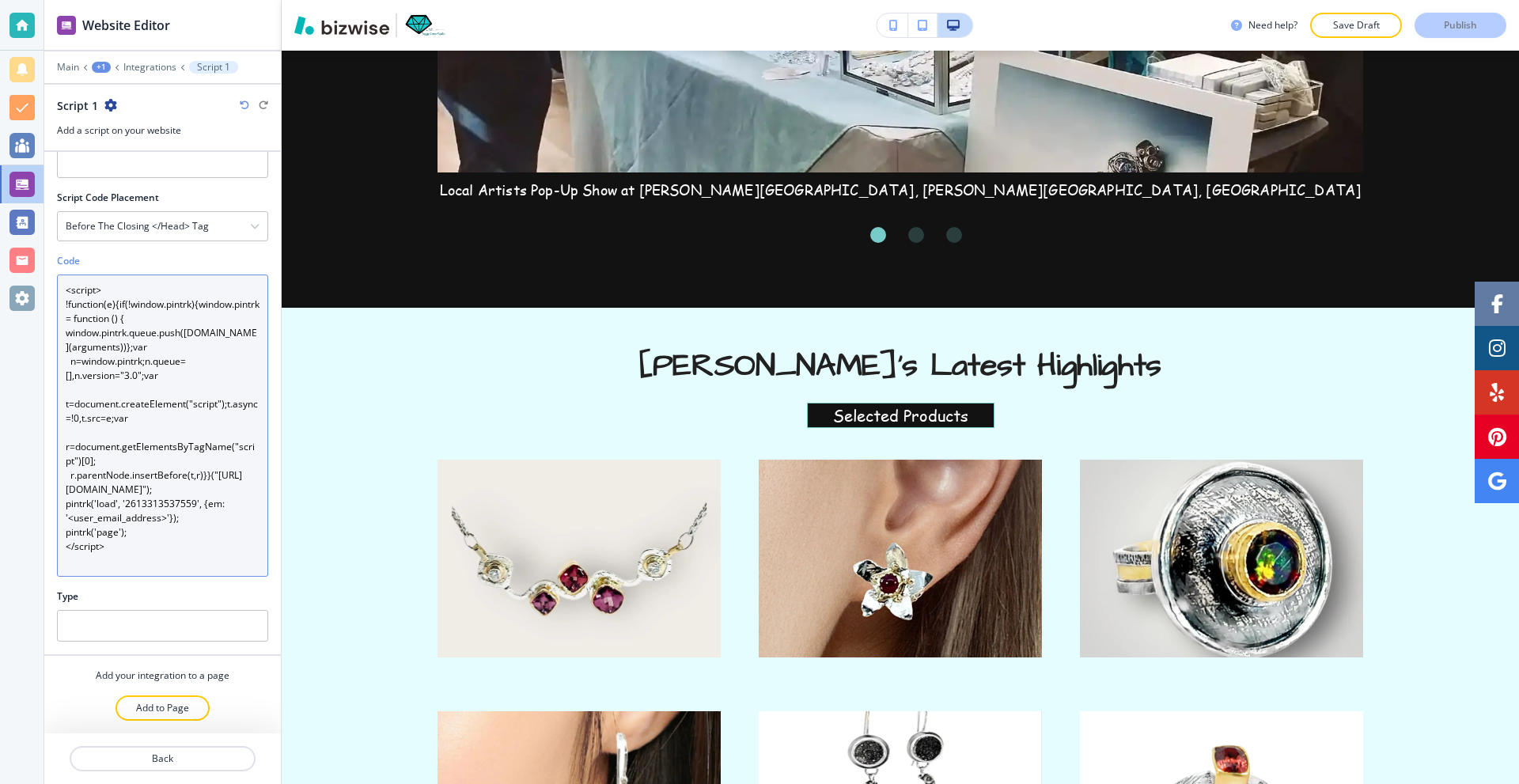
click at [141, 360] on textarea "<script> !function(e){if(!window.pintrk){window.pintrk = function () { window.p…" at bounding box center [162, 426] width 212 height 302
paste textarea "!-- Pinterest Tag --> <script> !function(e){if(!window.pintrk){window.pintrk = …"
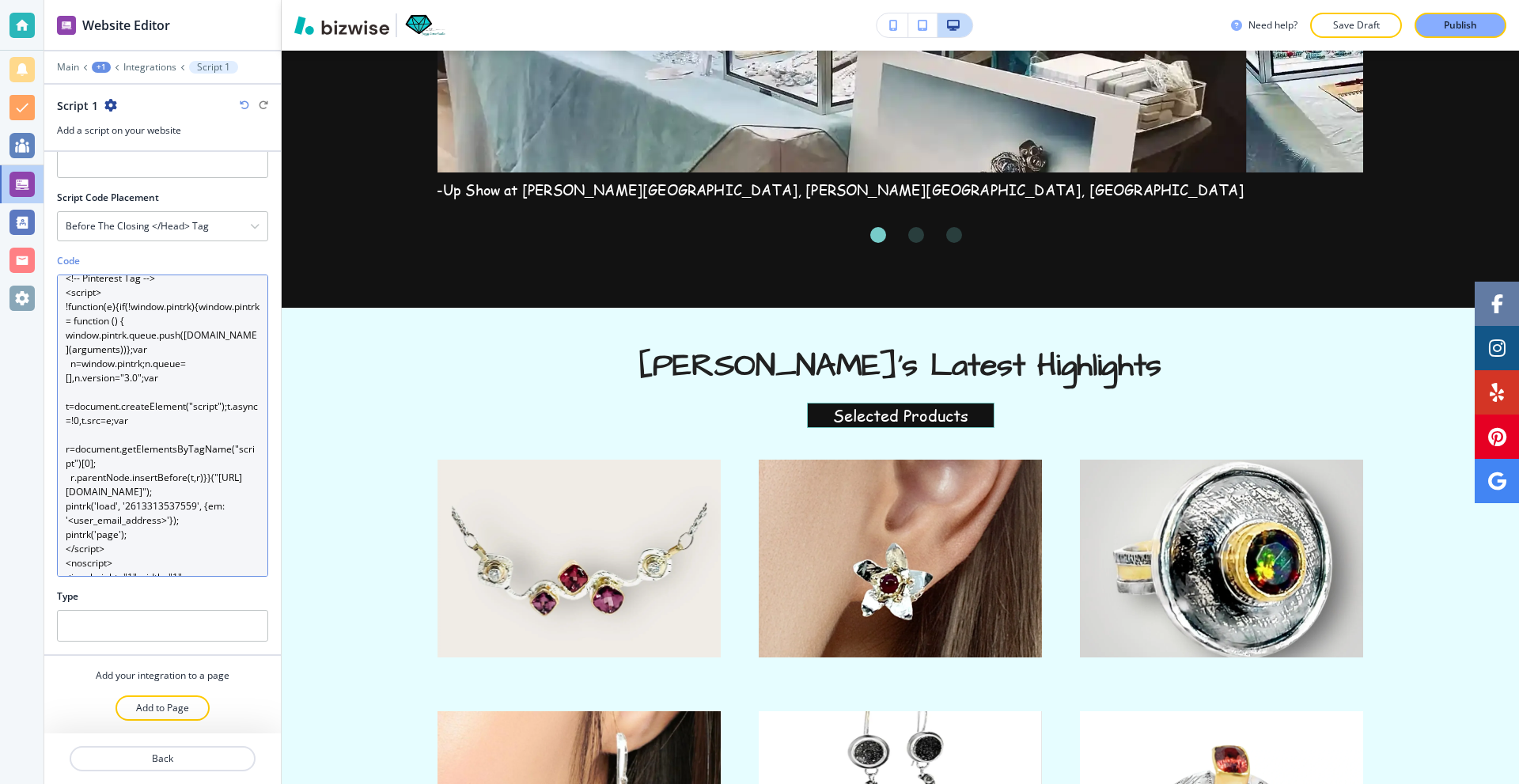
scroll to position [0, 0]
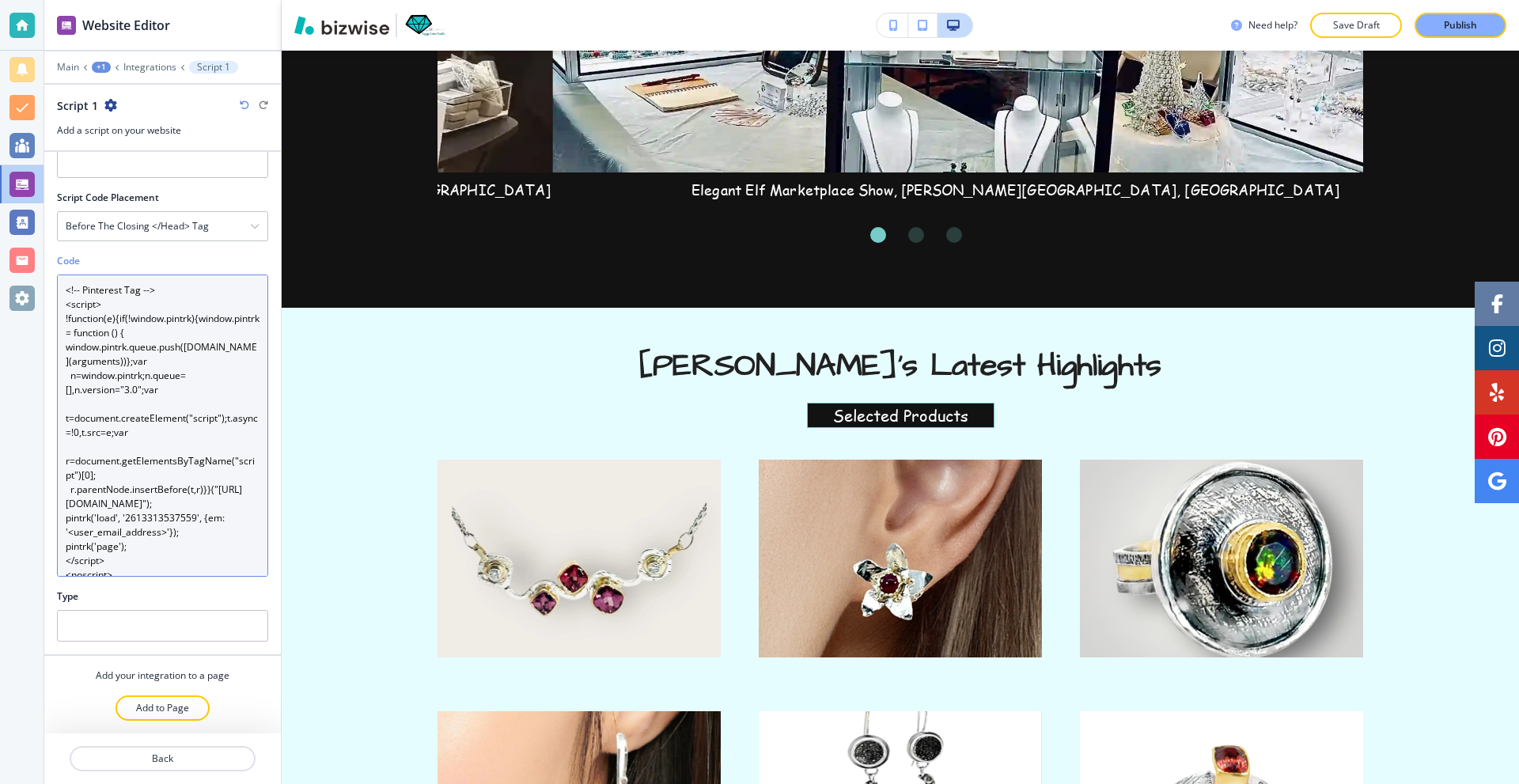
type textarea "<!-- Pinterest Tag --> <script> !function(e){if(!window.pintrk){window.pintrk =…"
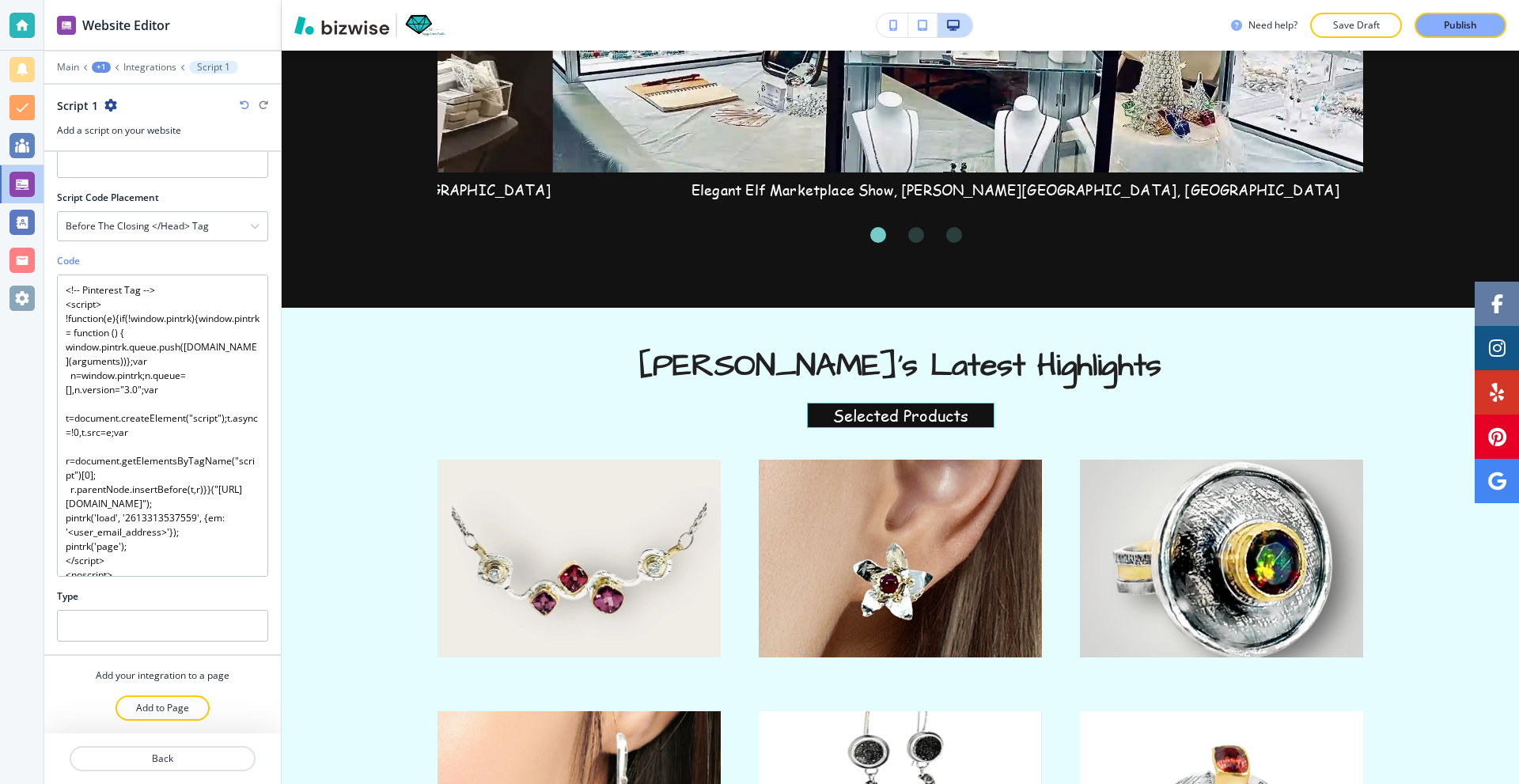
click at [214, 268] on div at bounding box center [162, 271] width 212 height 7
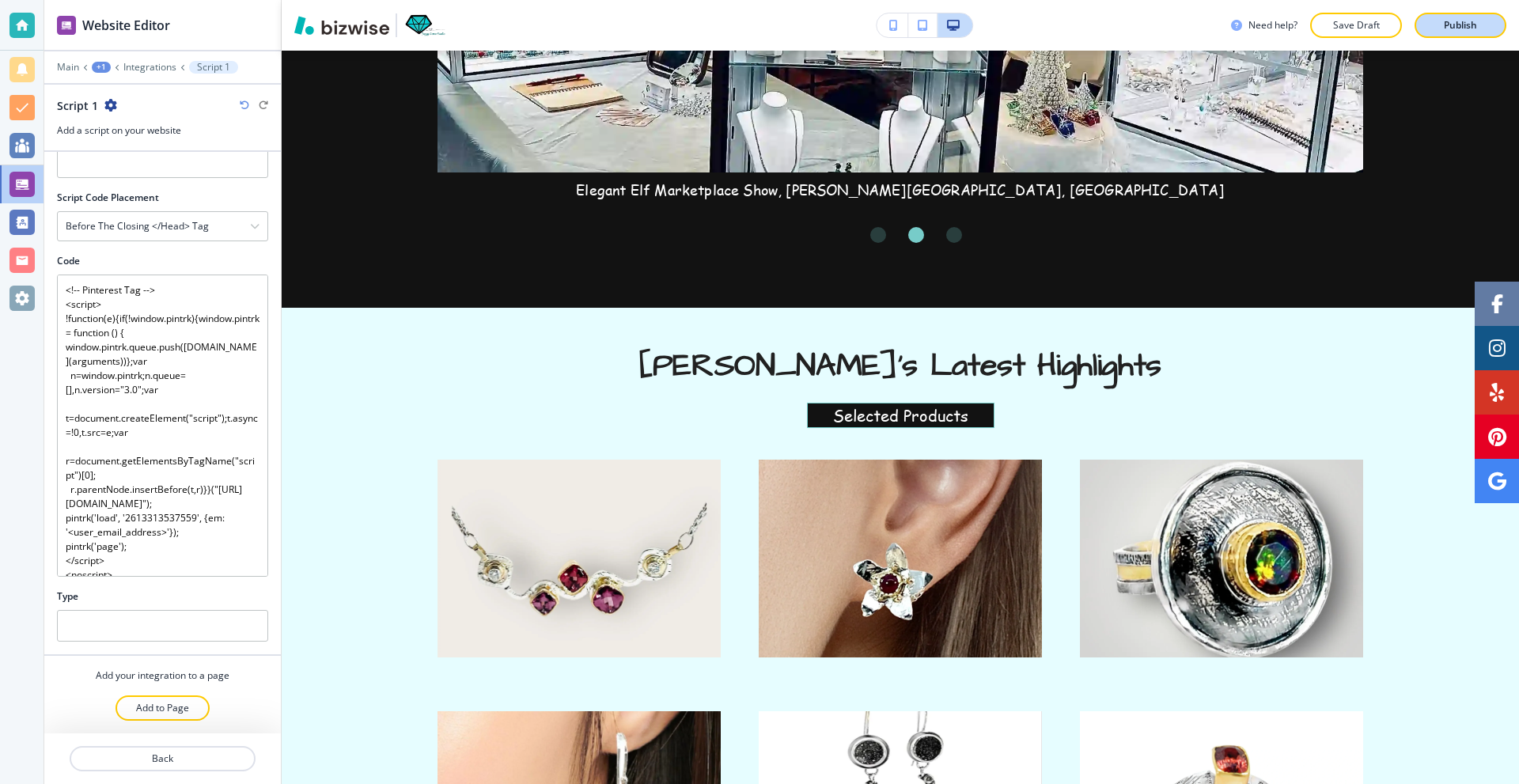
click at [1445, 19] on p "Publish" at bounding box center [1460, 25] width 34 height 14
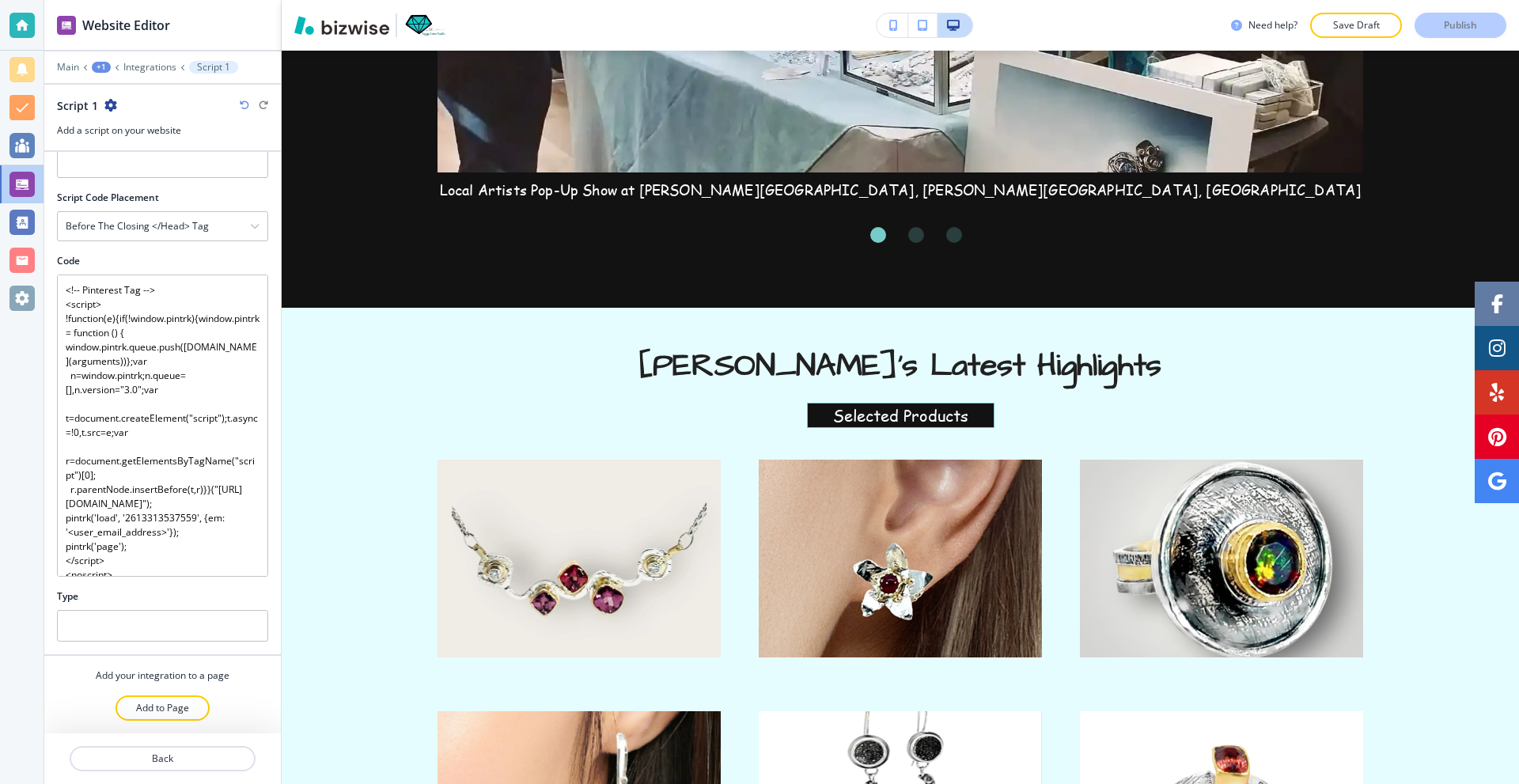
click at [15, 18] on div at bounding box center [22, 25] width 25 height 25
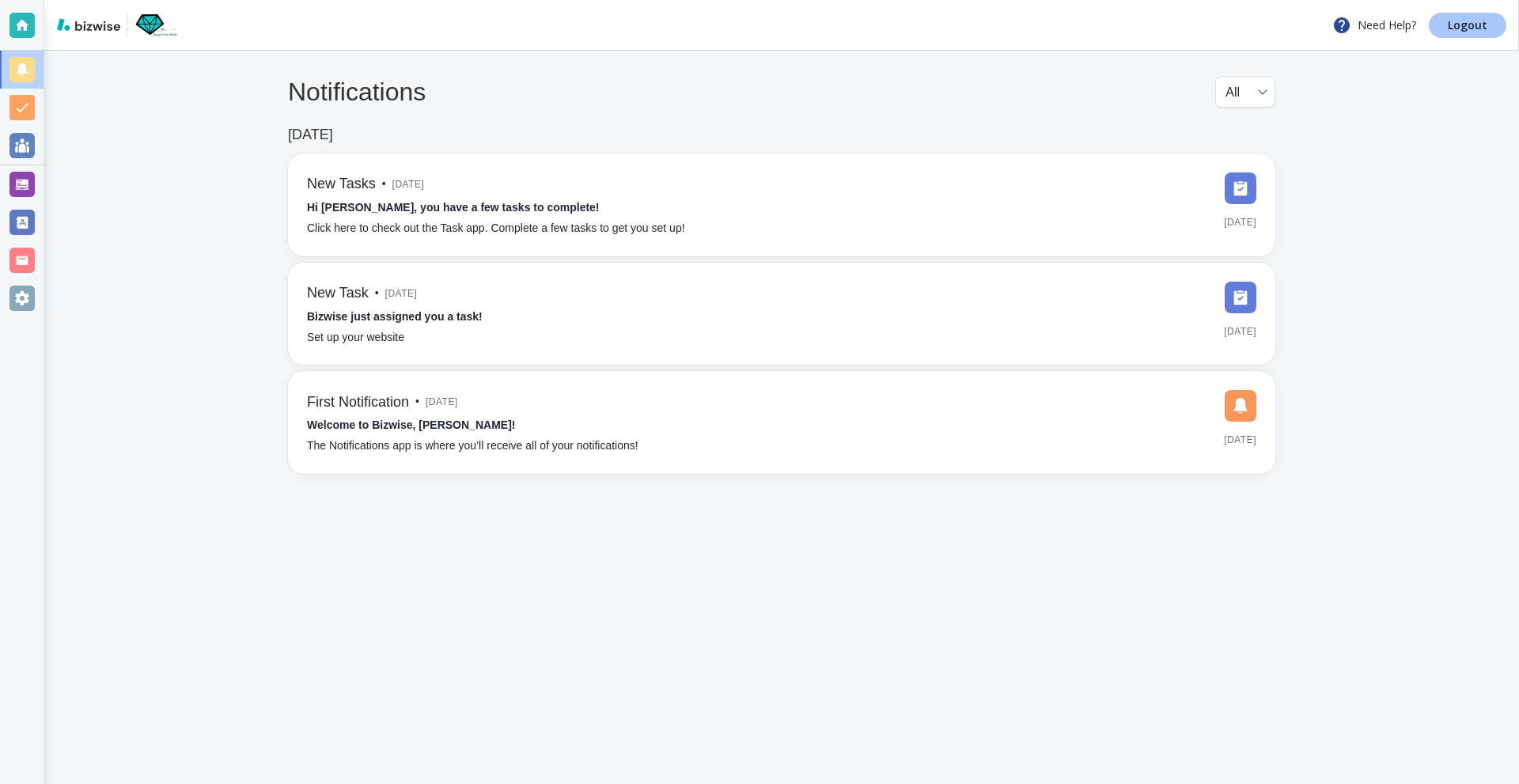
click at [1451, 25] on p "Logout" at bounding box center [1467, 26] width 39 height 12
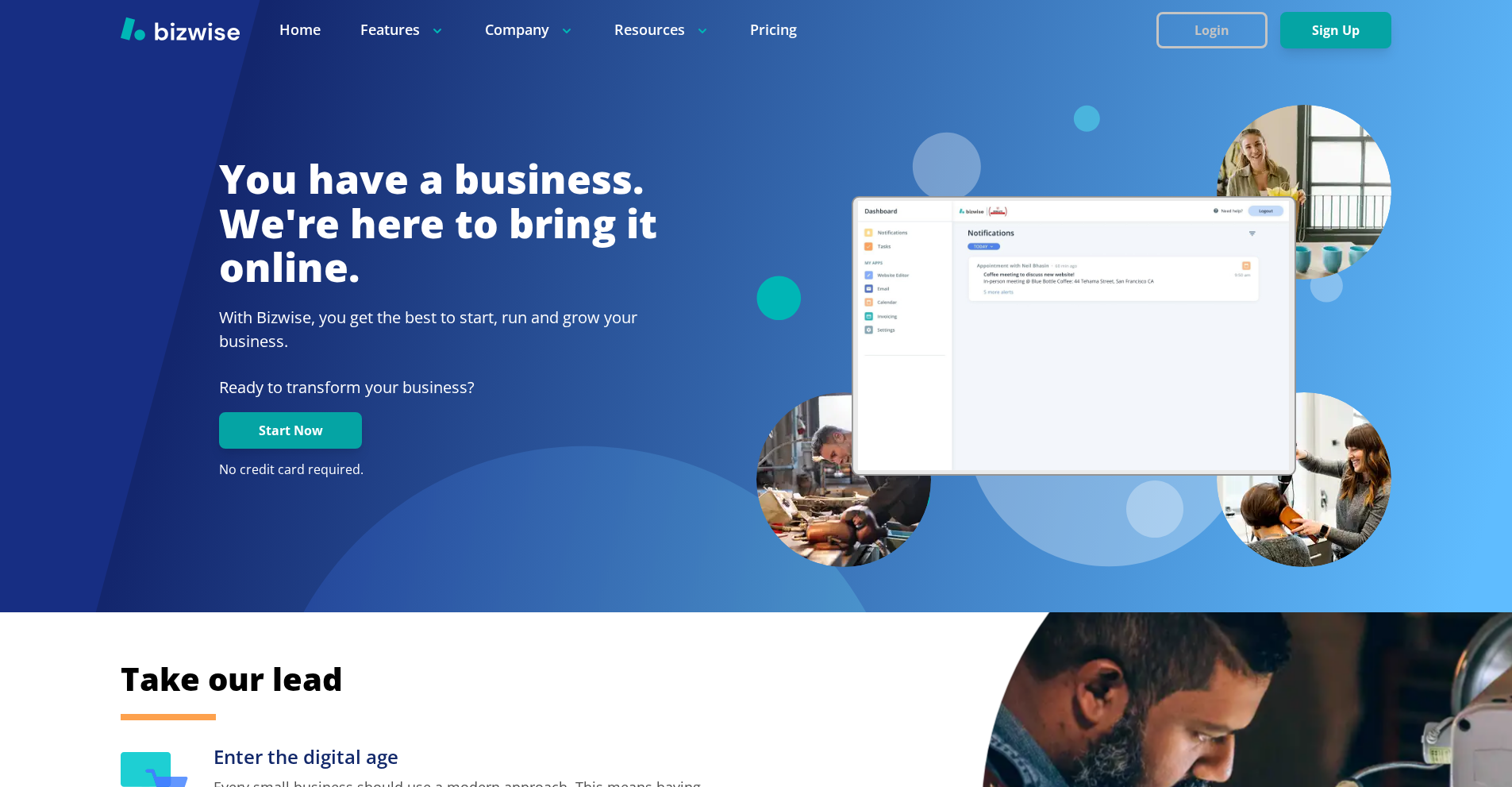
click at [1198, 13] on button "Login" at bounding box center [1211, 30] width 111 height 37
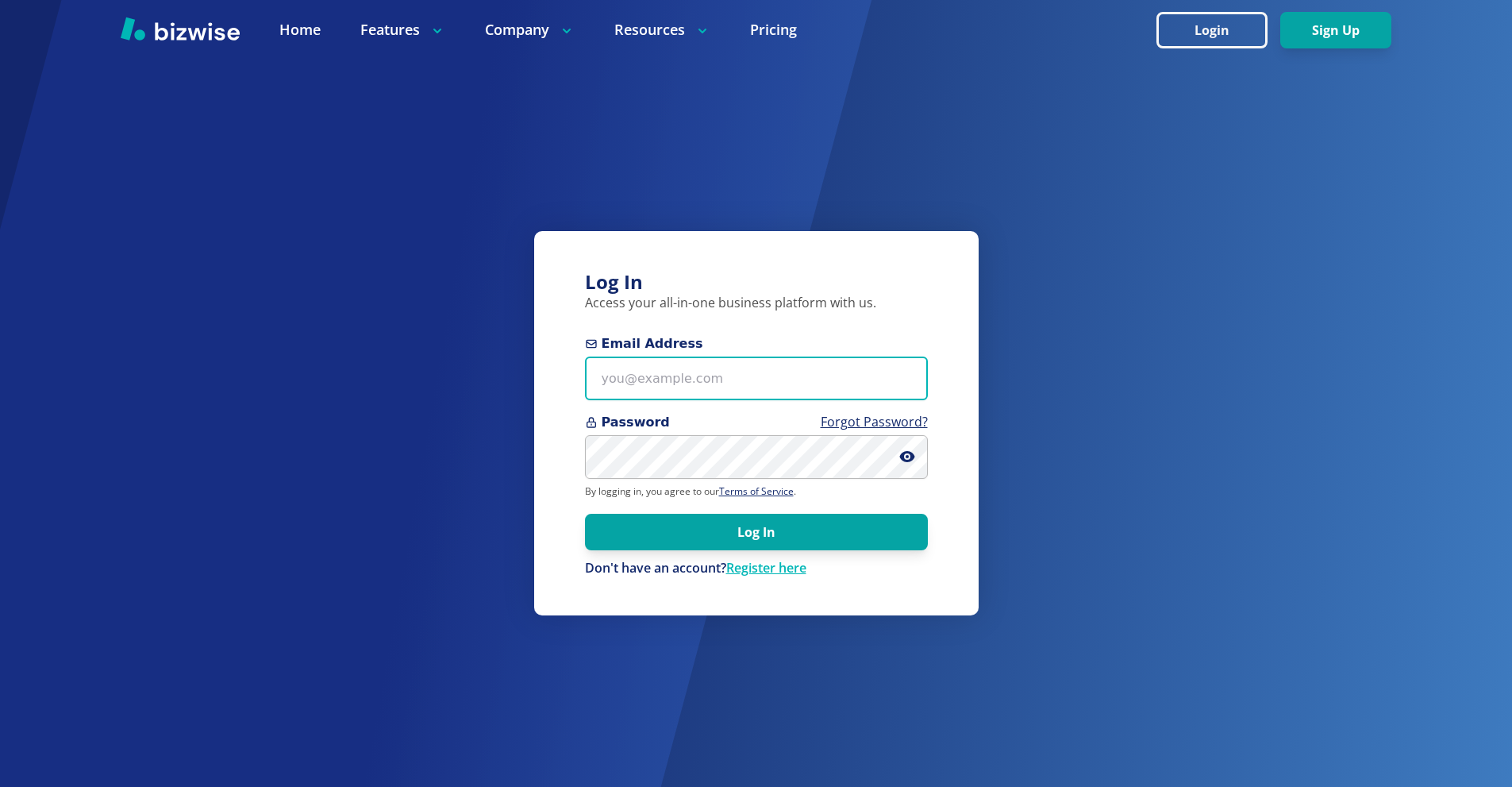
drag, startPoint x: 677, startPoint y: 393, endPoint x: 712, endPoint y: 208, distance: 188.3
click at [677, 393] on input "Email Address" at bounding box center [757, 378] width 343 height 43
paste input "[EMAIL_ADDRESS][DOMAIN_NAME]"
type input "[EMAIL_ADDRESS][DOMAIN_NAME]"
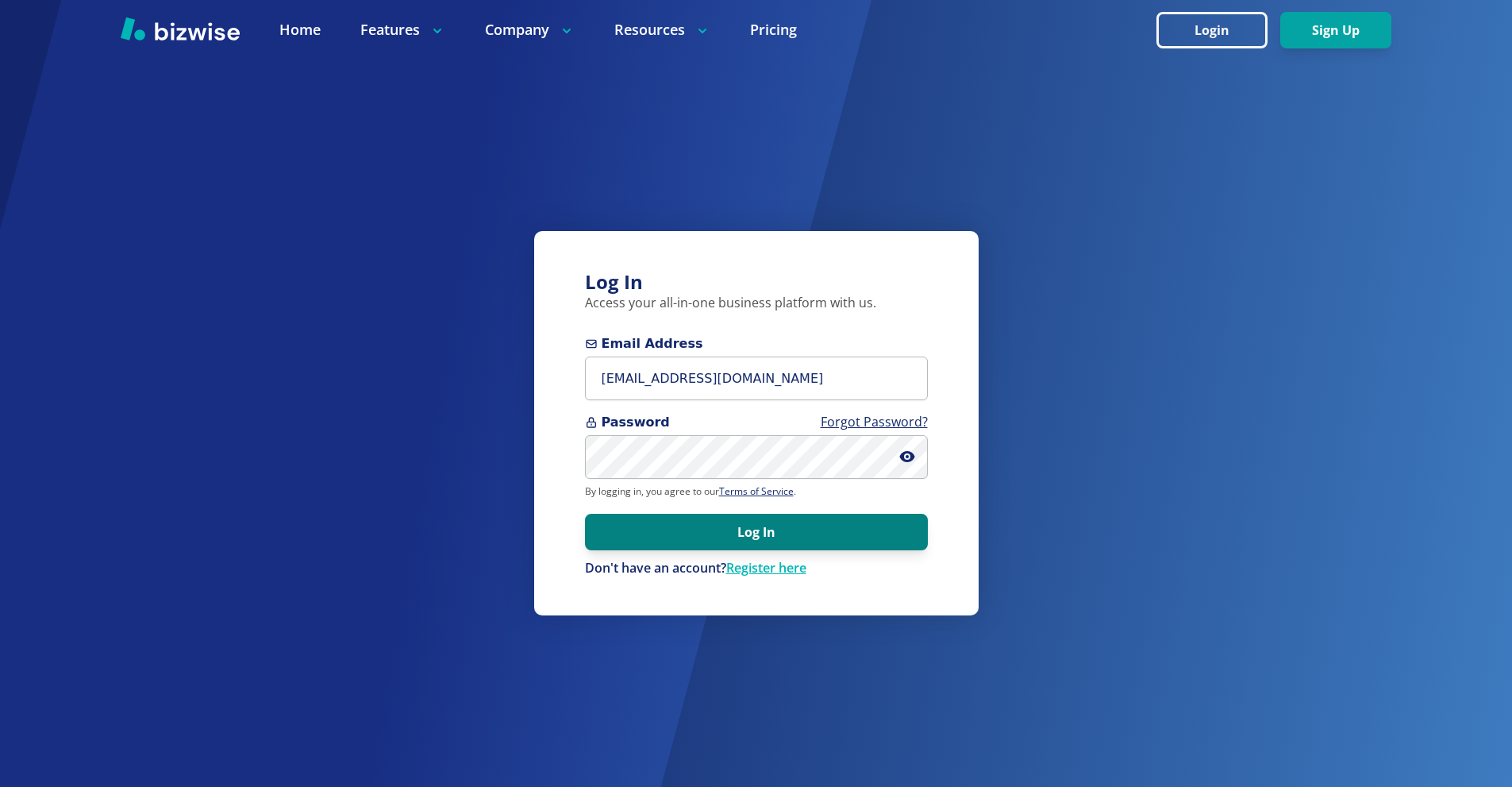
click at [796, 541] on button "Log In" at bounding box center [757, 532] width 343 height 37
